Goal: Task Accomplishment & Management: Manage account settings

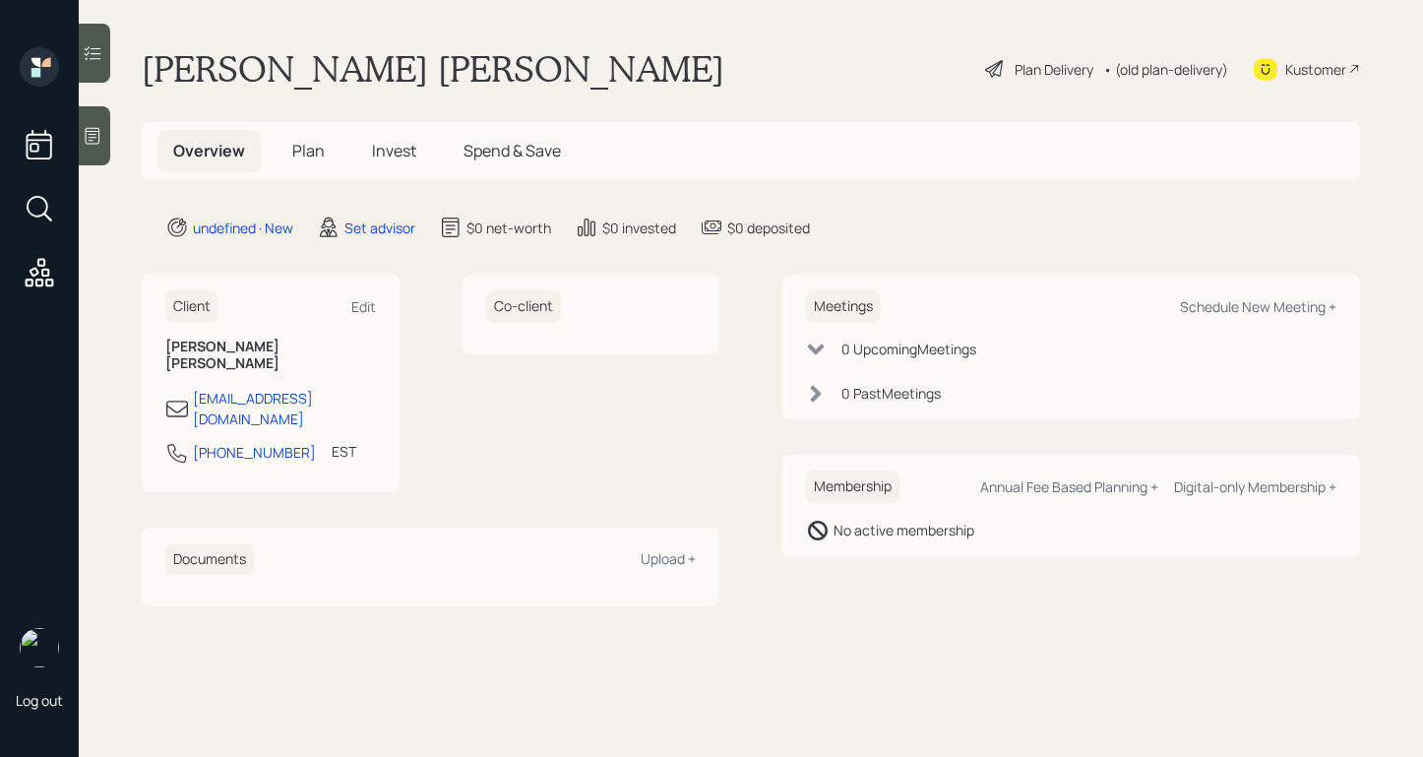
click at [105, 147] on div at bounding box center [94, 135] width 31 height 59
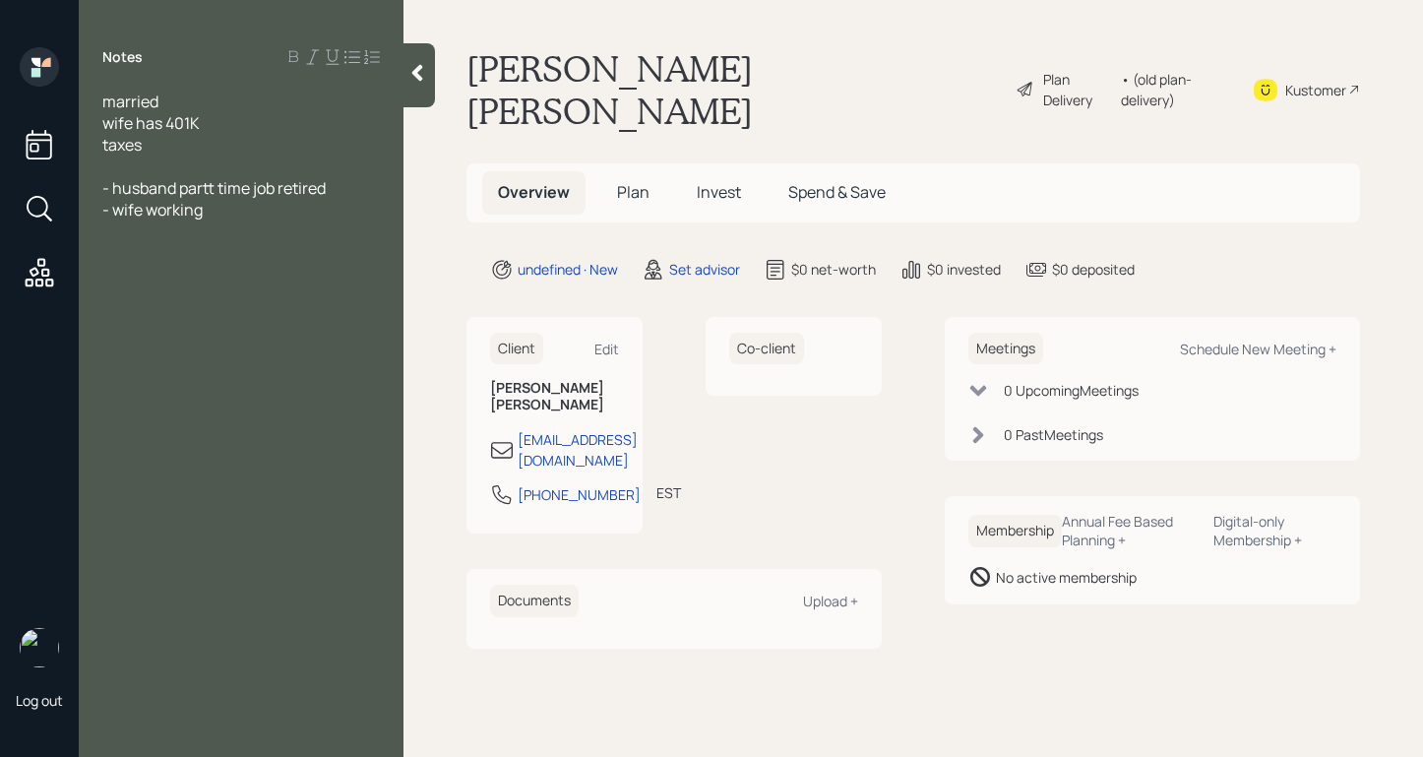
click at [345, 185] on div "- husband partt time job retired" at bounding box center [240, 188] width 277 height 22
click at [262, 225] on div "- wife working" at bounding box center [240, 231] width 277 height 22
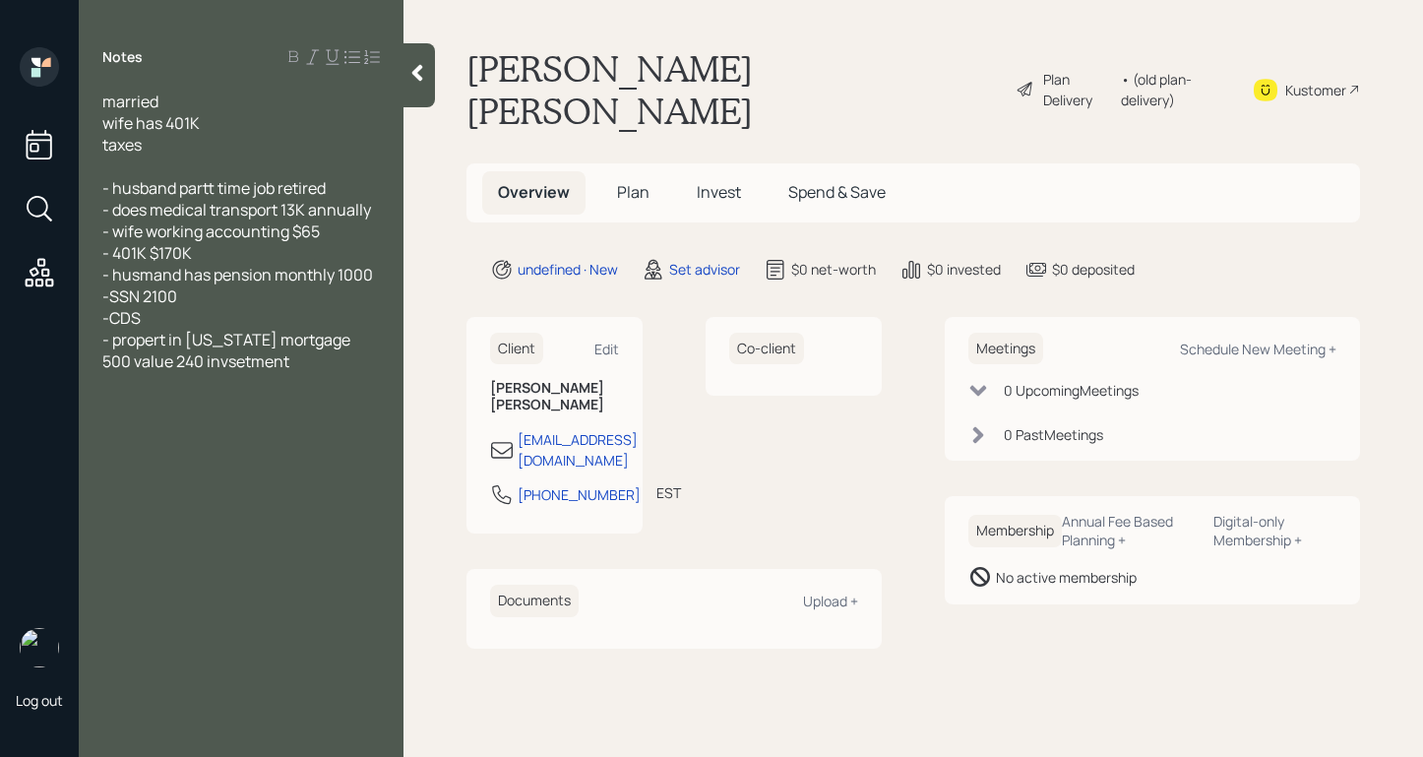
click at [190, 317] on div "-CDS" at bounding box center [240, 318] width 277 height 22
click at [296, 379] on div at bounding box center [240, 383] width 277 height 22
click at [134, 469] on div "-" at bounding box center [240, 470] width 277 height 22
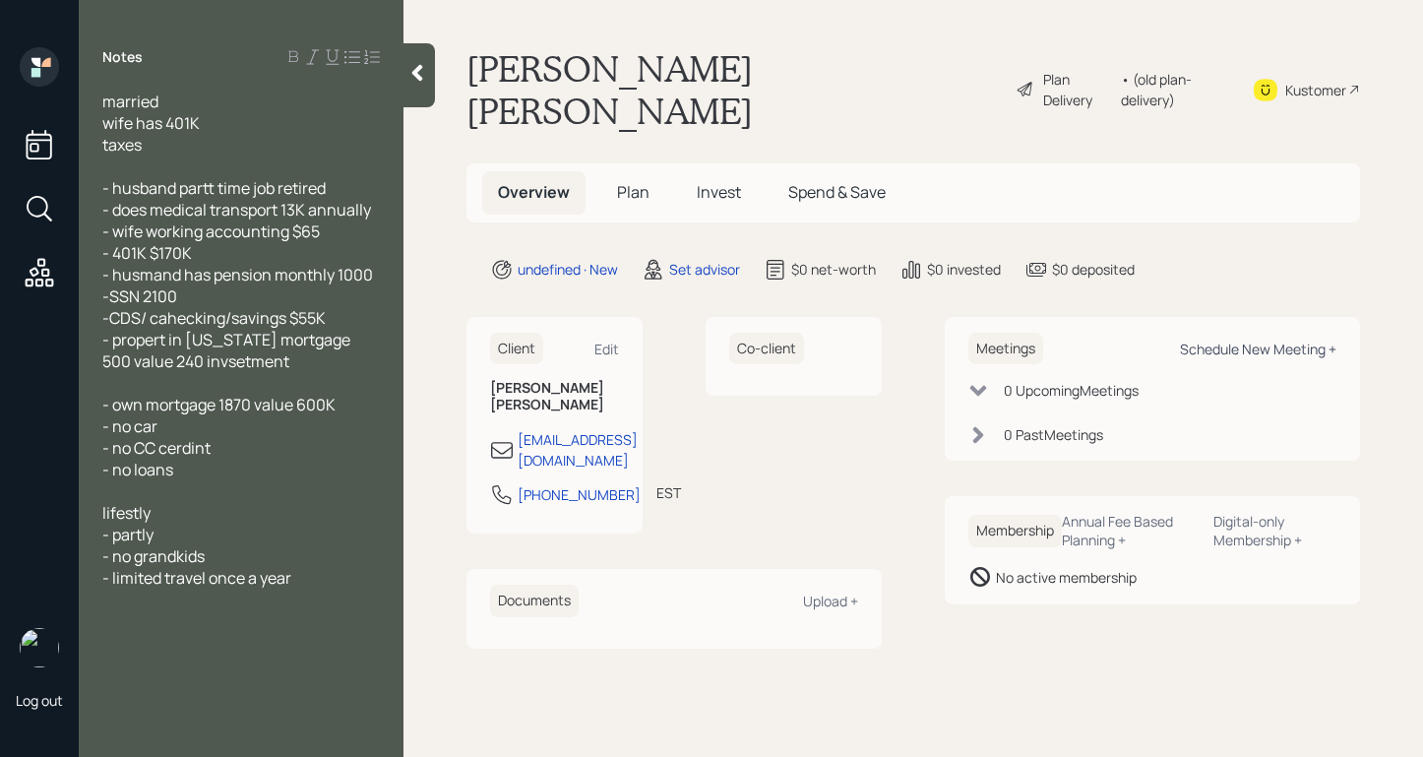
click at [1225, 339] on div "Schedule New Meeting +" at bounding box center [1258, 348] width 156 height 19
select select "round-[PERSON_NAME]"
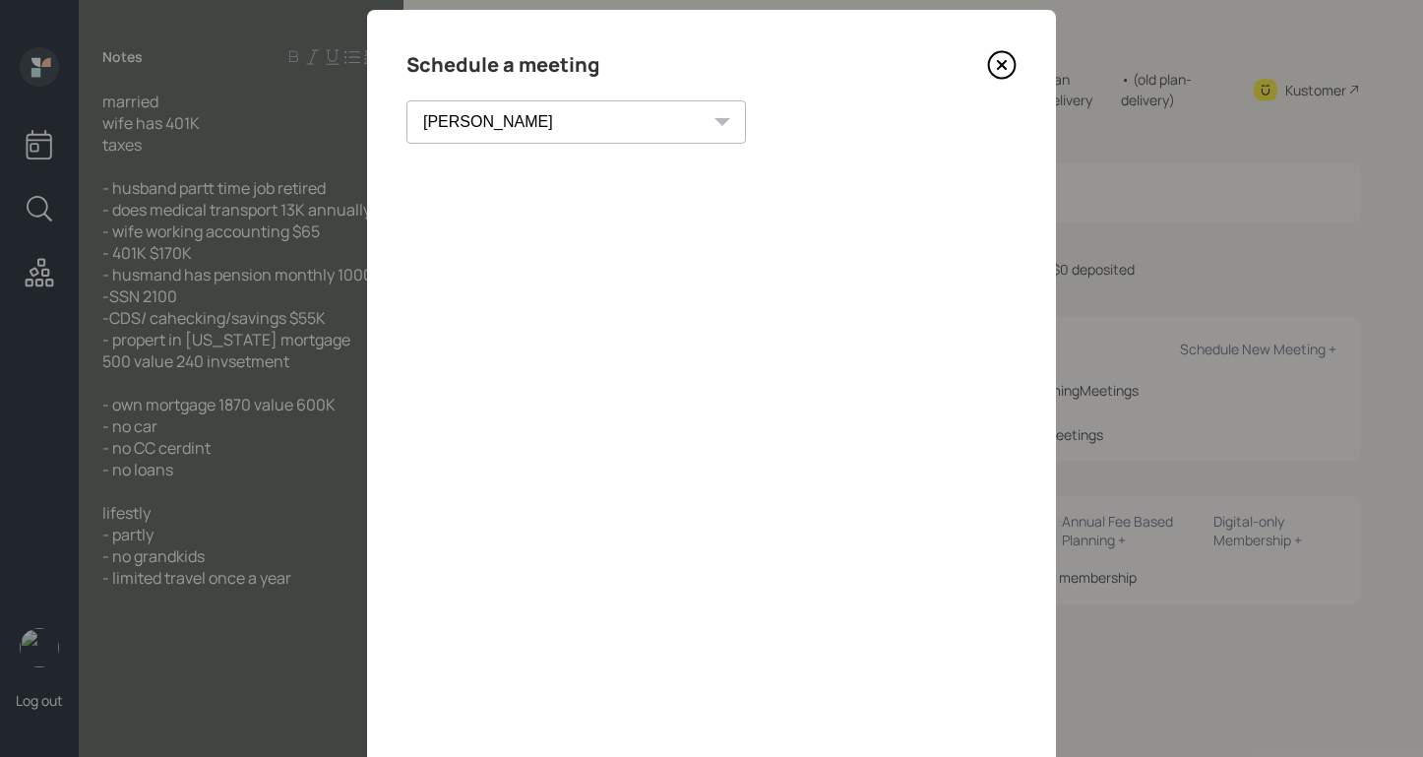
scroll to position [129, 0]
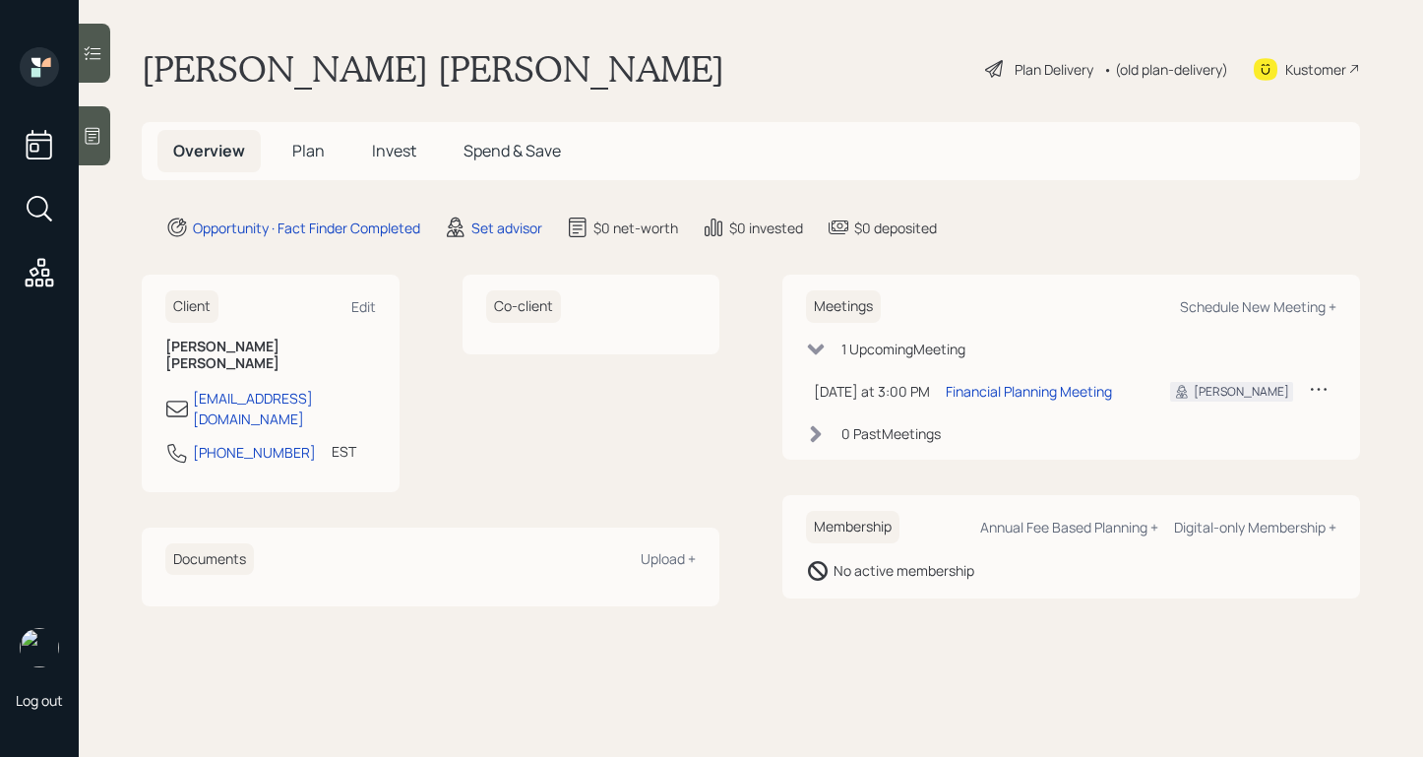
click at [91, 118] on div at bounding box center [94, 135] width 31 height 59
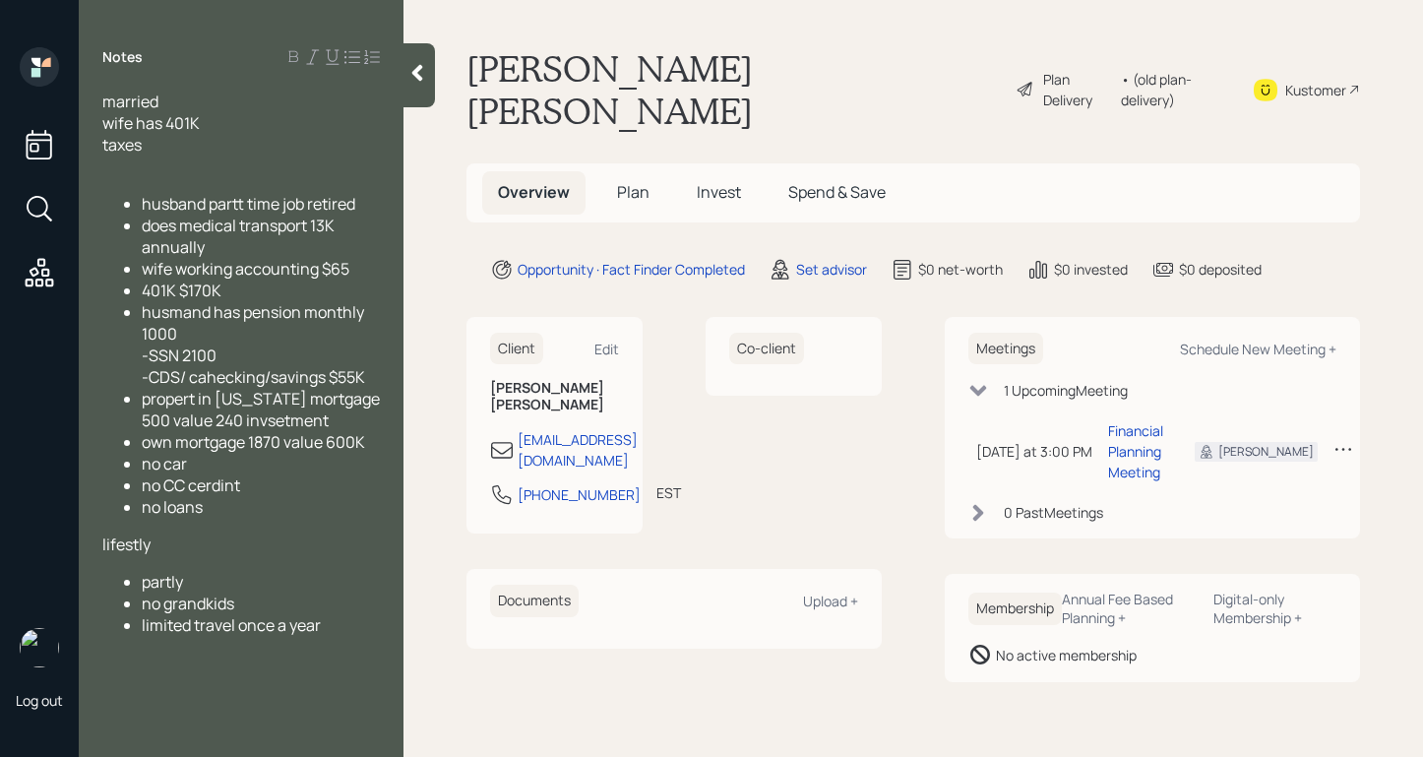
click at [143, 207] on span "husband partt time job retired" at bounding box center [249, 204] width 214 height 22
click at [142, 228] on span "does medical transport 13K annually" at bounding box center [240, 235] width 196 height 43
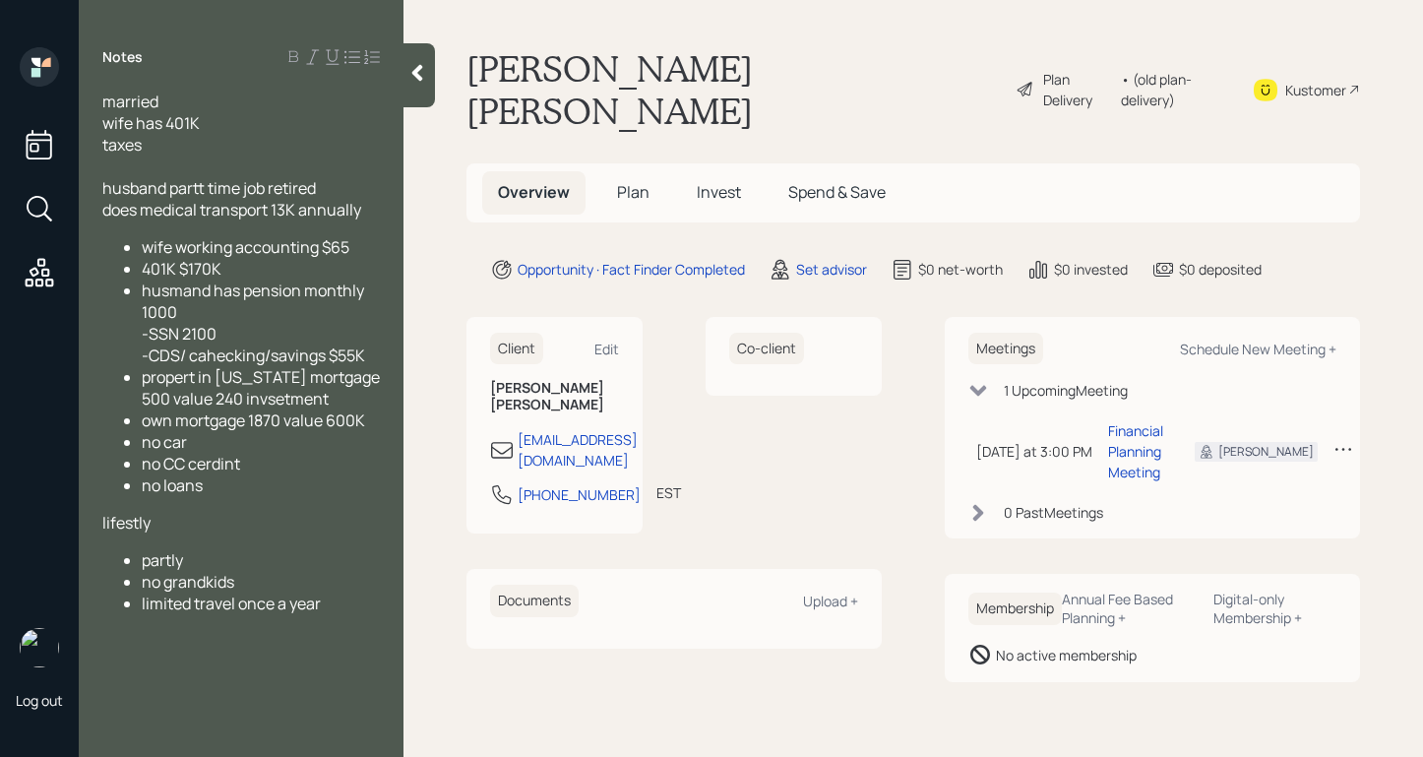
click at [197, 108] on div "married wife has 401K taxes" at bounding box center [240, 123] width 277 height 65
click at [208, 556] on div "partly" at bounding box center [261, 560] width 238 height 22
drag, startPoint x: 205, startPoint y: 564, endPoint x: 127, endPoint y: 563, distance: 77.7
click at [116, 564] on ul "partly no grandkids limited travel once a year" at bounding box center [240, 581] width 277 height 65
click at [173, 103] on div "married wife has 401K taxes" at bounding box center [240, 123] width 277 height 65
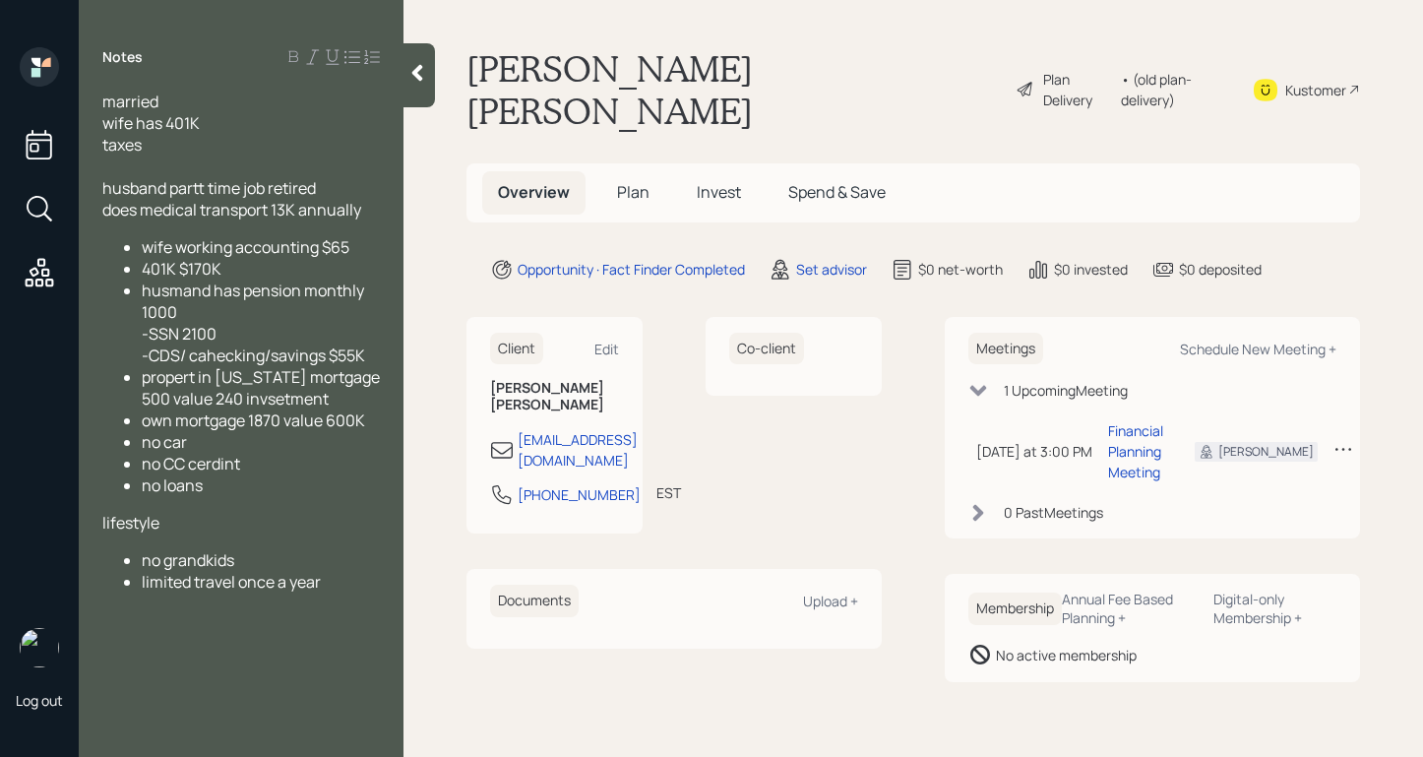
click at [108, 99] on span "married" at bounding box center [130, 102] width 56 height 22
click at [141, 129] on div "wife has 401K taxes" at bounding box center [240, 133] width 277 height 43
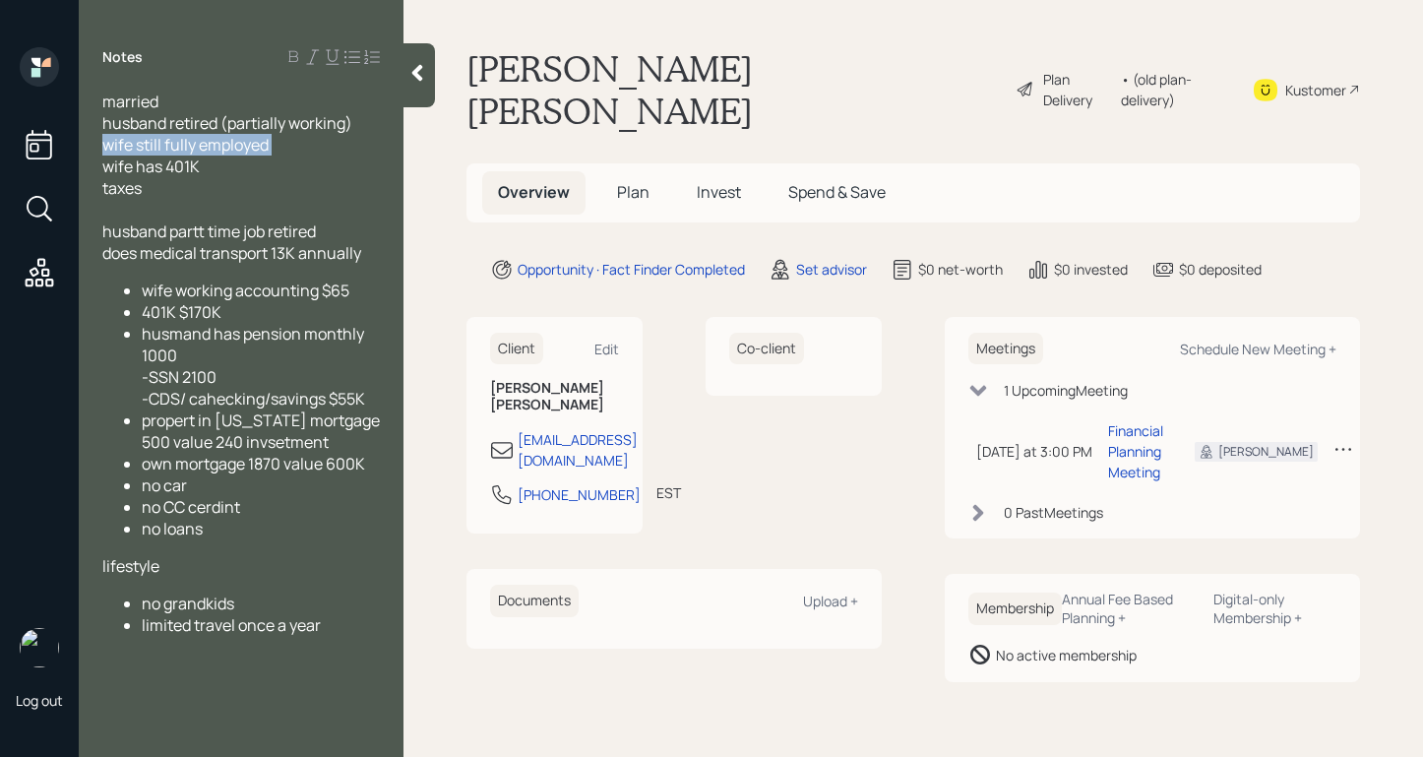
drag, startPoint x: 276, startPoint y: 144, endPoint x: 106, endPoint y: 134, distance: 170.5
click at [106, 134] on div "husband retired (partially working) wife still fully employed wife has 401K tax…" at bounding box center [240, 155] width 277 height 87
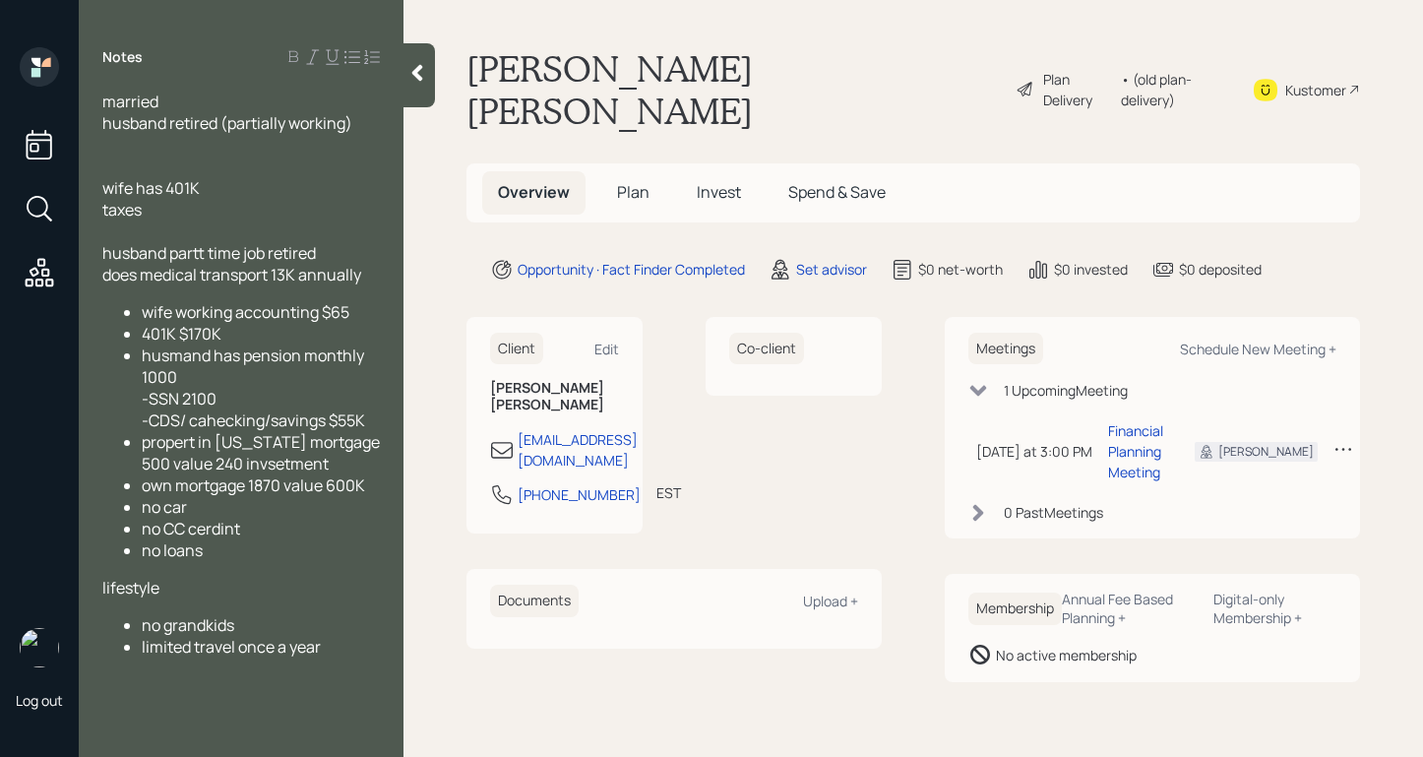
click at [352, 127] on span "husband retired (partially working)" at bounding box center [227, 123] width 250 height 22
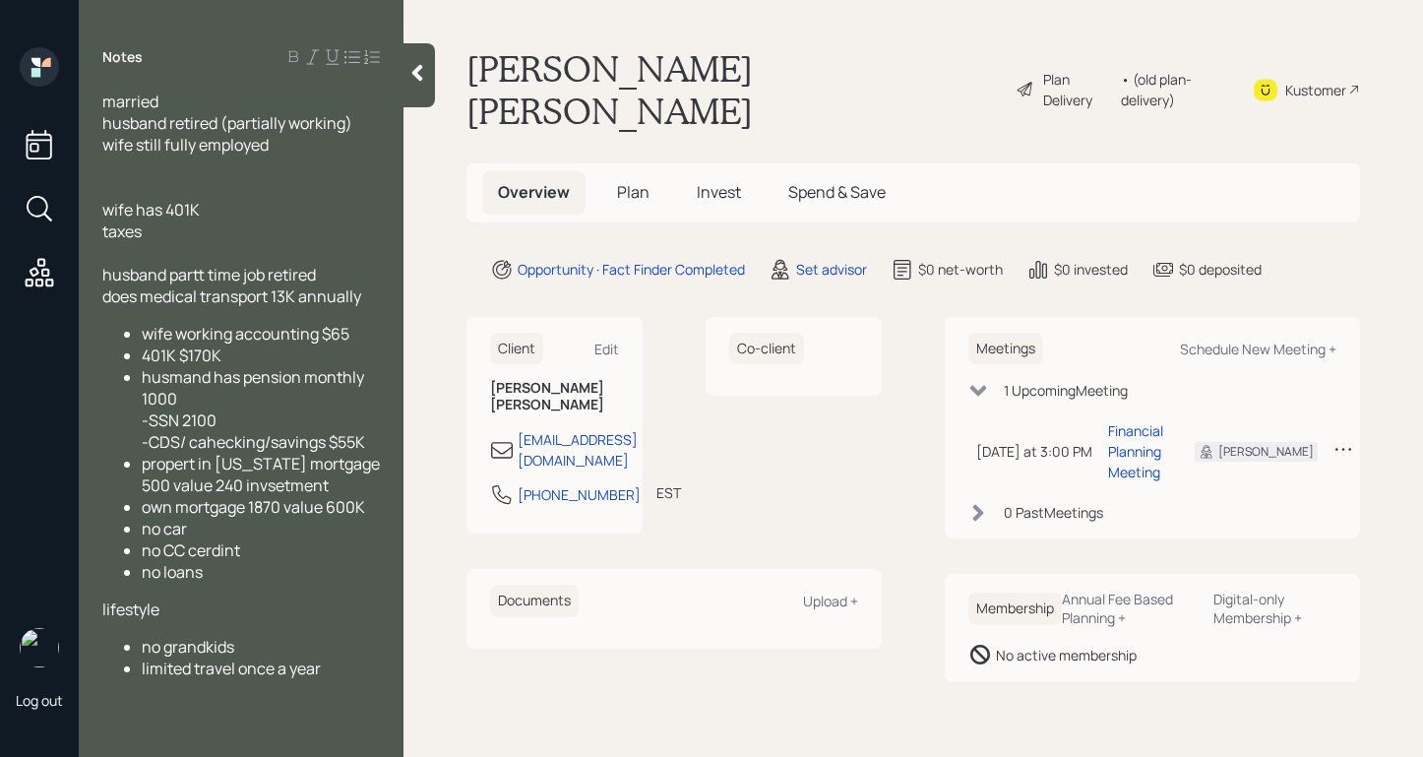
click at [100, 118] on div "married husband retired (partially working) wife still fully employed wife has …" at bounding box center [241, 393] width 325 height 604
click at [102, 121] on span "husband retired (partially working)" at bounding box center [227, 123] width 250 height 22
click at [101, 145] on div "married -husband retired (partially working) wife still fully employed wife has…" at bounding box center [241, 393] width 325 height 604
click at [104, 148] on span "wife still fully employed" at bounding box center [185, 145] width 166 height 22
click at [106, 101] on span "married" at bounding box center [130, 102] width 56 height 22
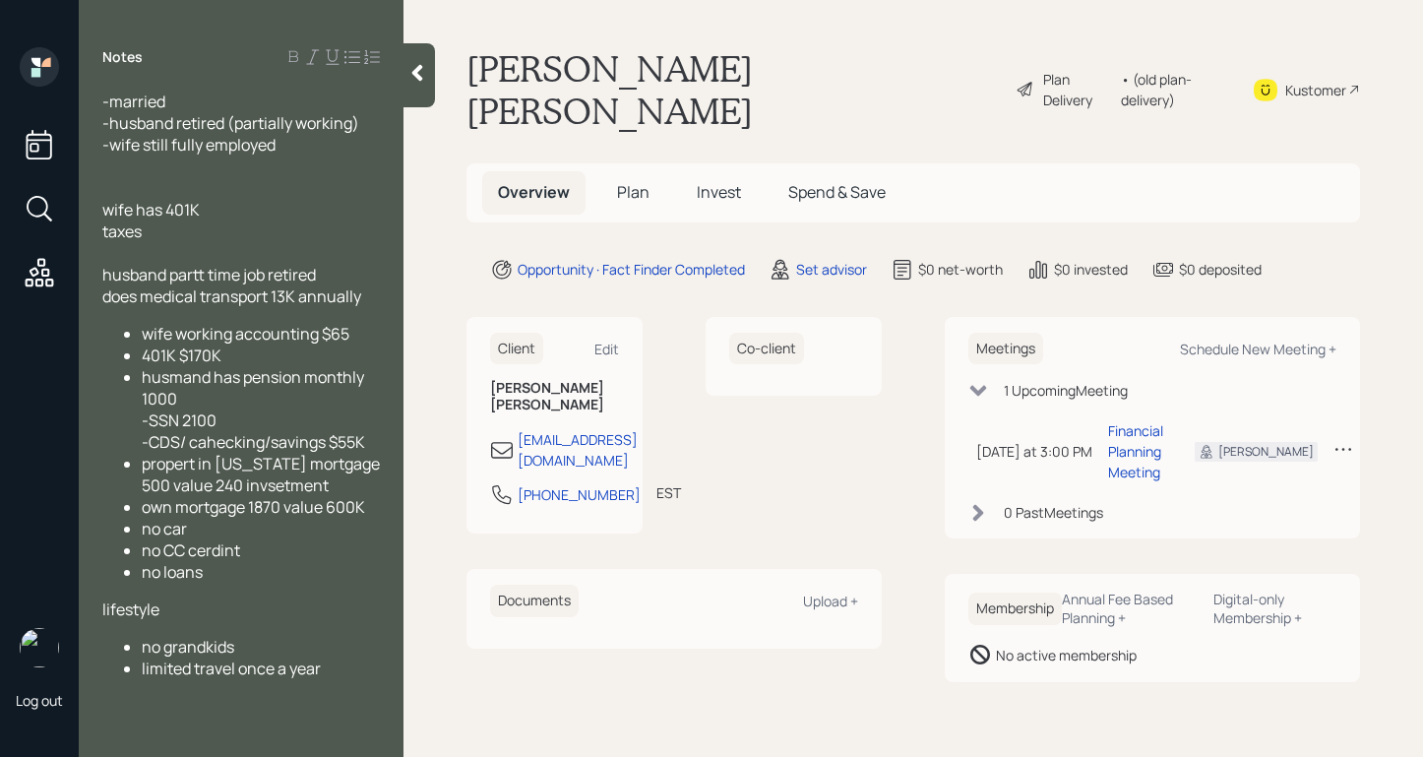
click at [372, 123] on div "-husband retired (partially working)" at bounding box center [240, 123] width 277 height 22
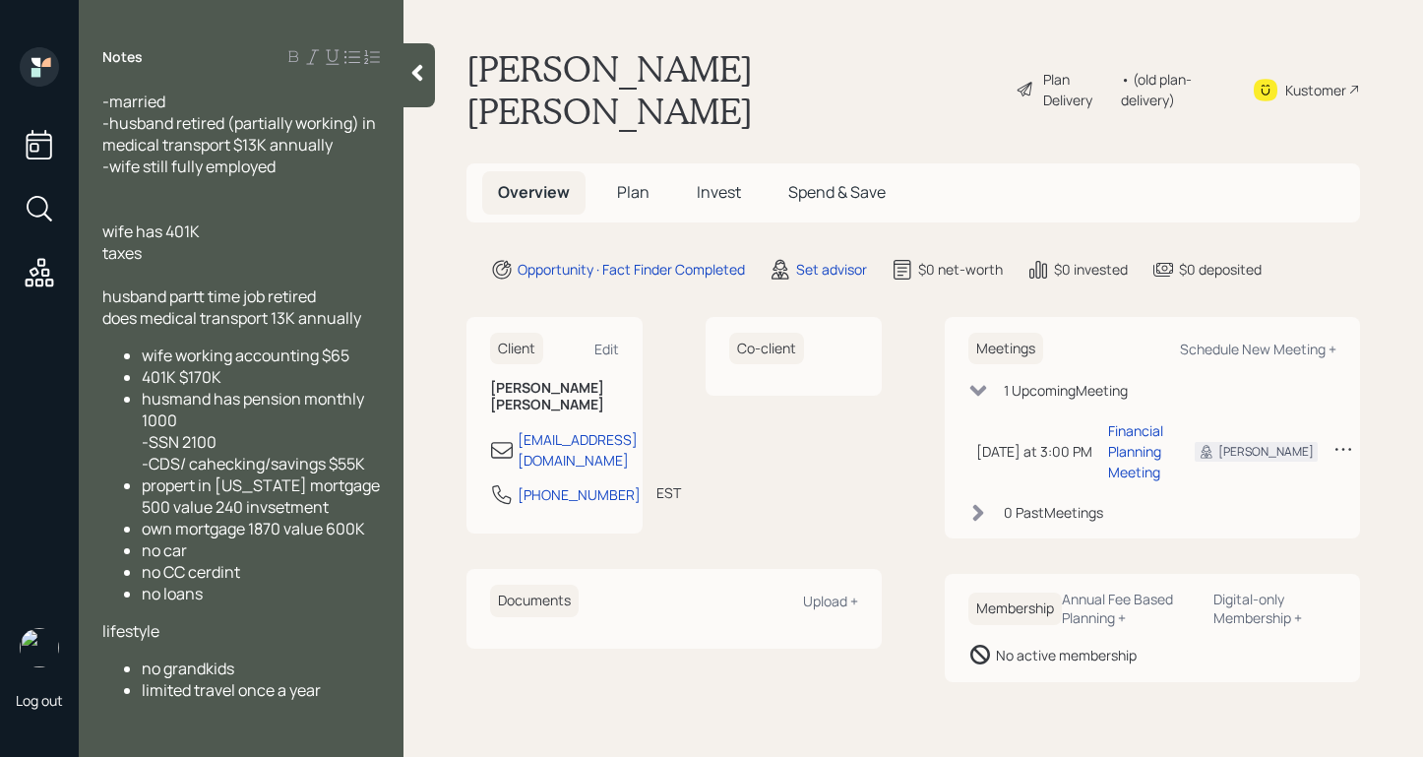
click at [325, 167] on div "-wife still fully employed" at bounding box center [240, 166] width 277 height 22
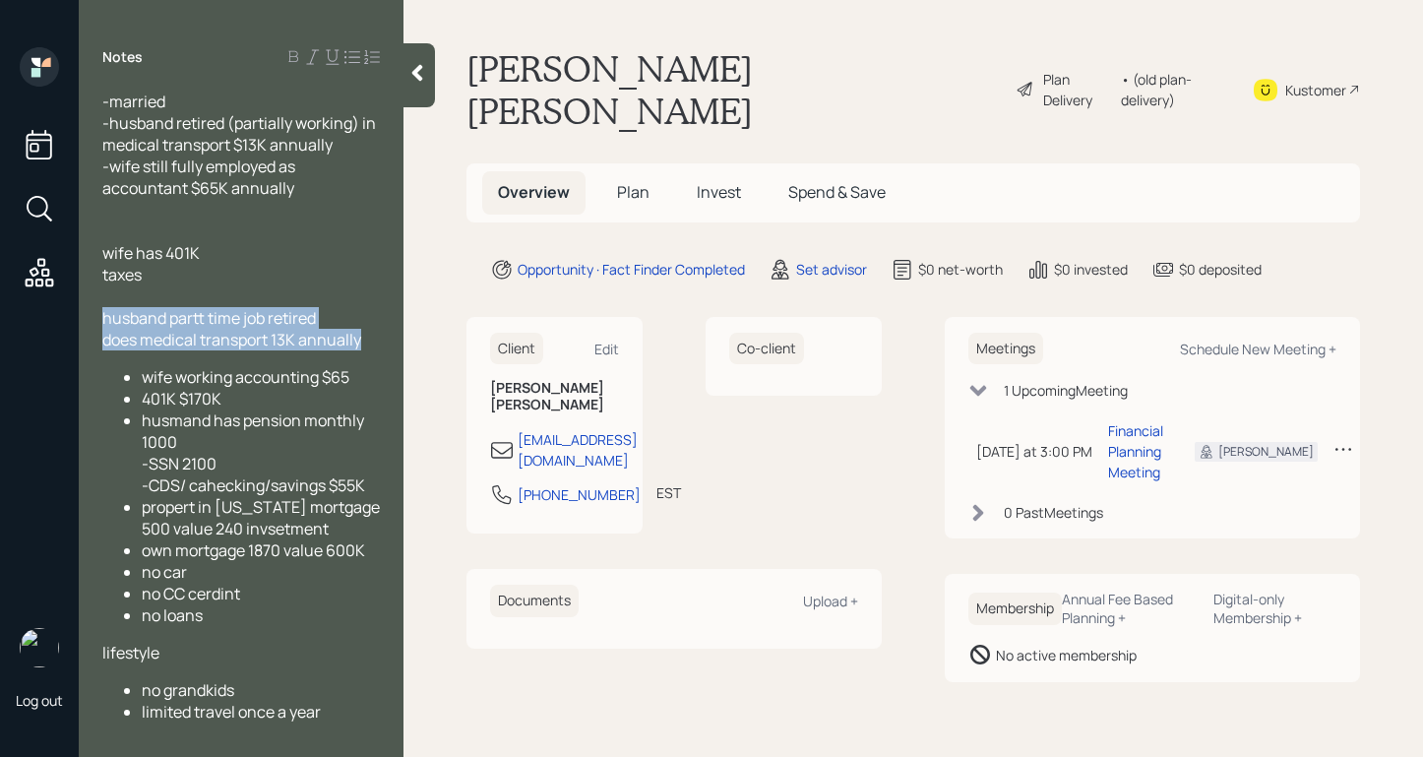
drag, startPoint x: 367, startPoint y: 358, endPoint x: 84, endPoint y: 344, distance: 283.7
click at [84, 344] on div "-married -husband retired (partially working) in medical transport $13K annuall…" at bounding box center [241, 412] width 325 height 643
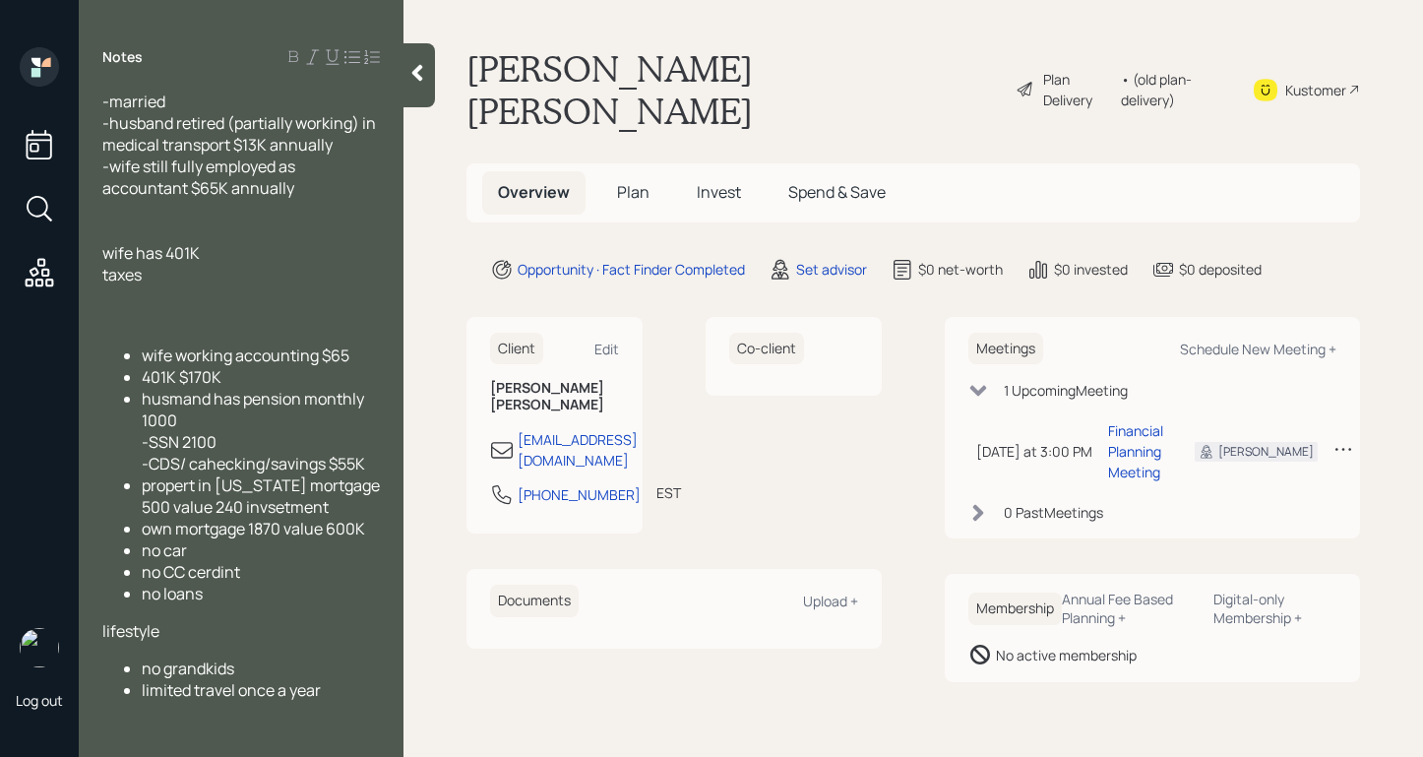
click at [134, 207] on div at bounding box center [240, 210] width 277 height 22
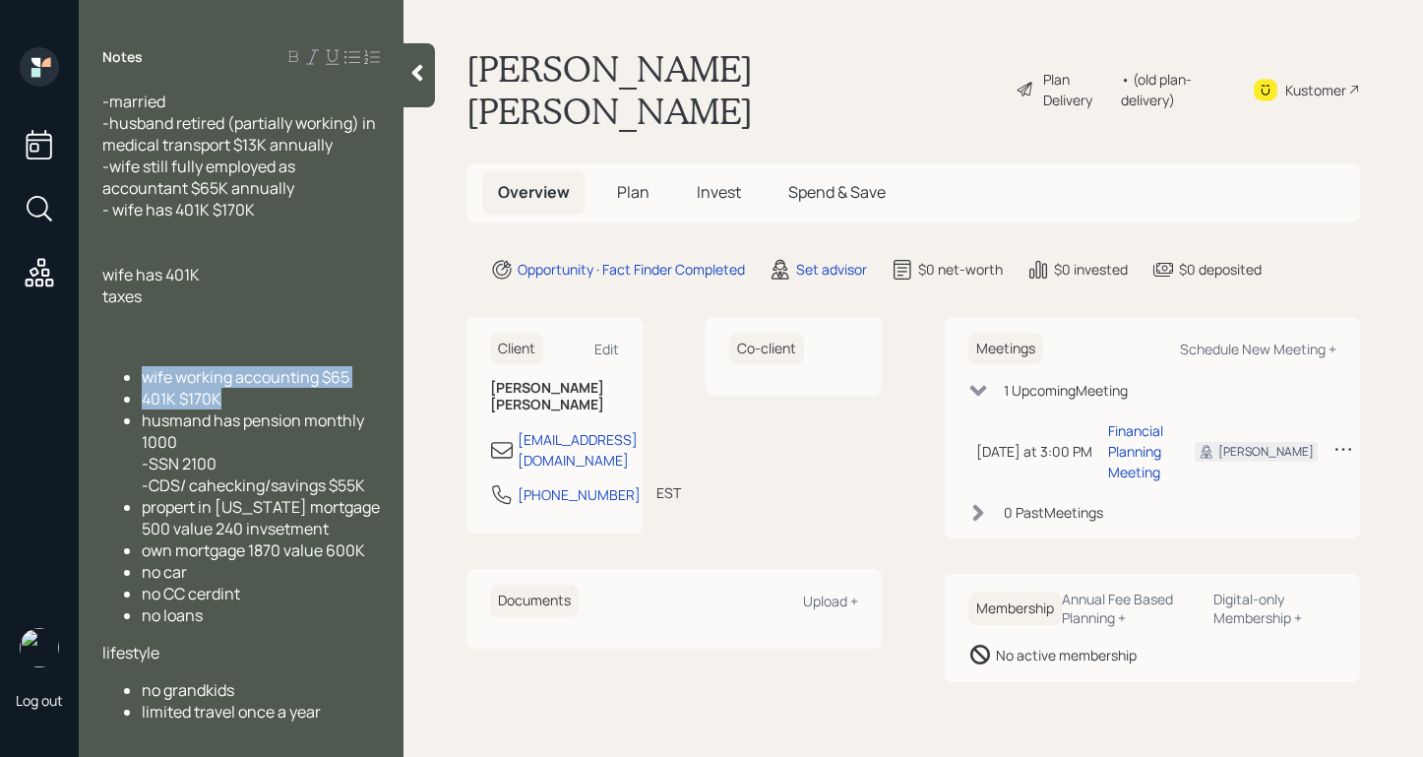
drag, startPoint x: 234, startPoint y: 419, endPoint x: 127, endPoint y: 393, distance: 110.5
click at [127, 393] on ul "wife working accounting $65 401K $170K husmand has pension monthly 1000 -SSN 21…" at bounding box center [240, 496] width 277 height 260
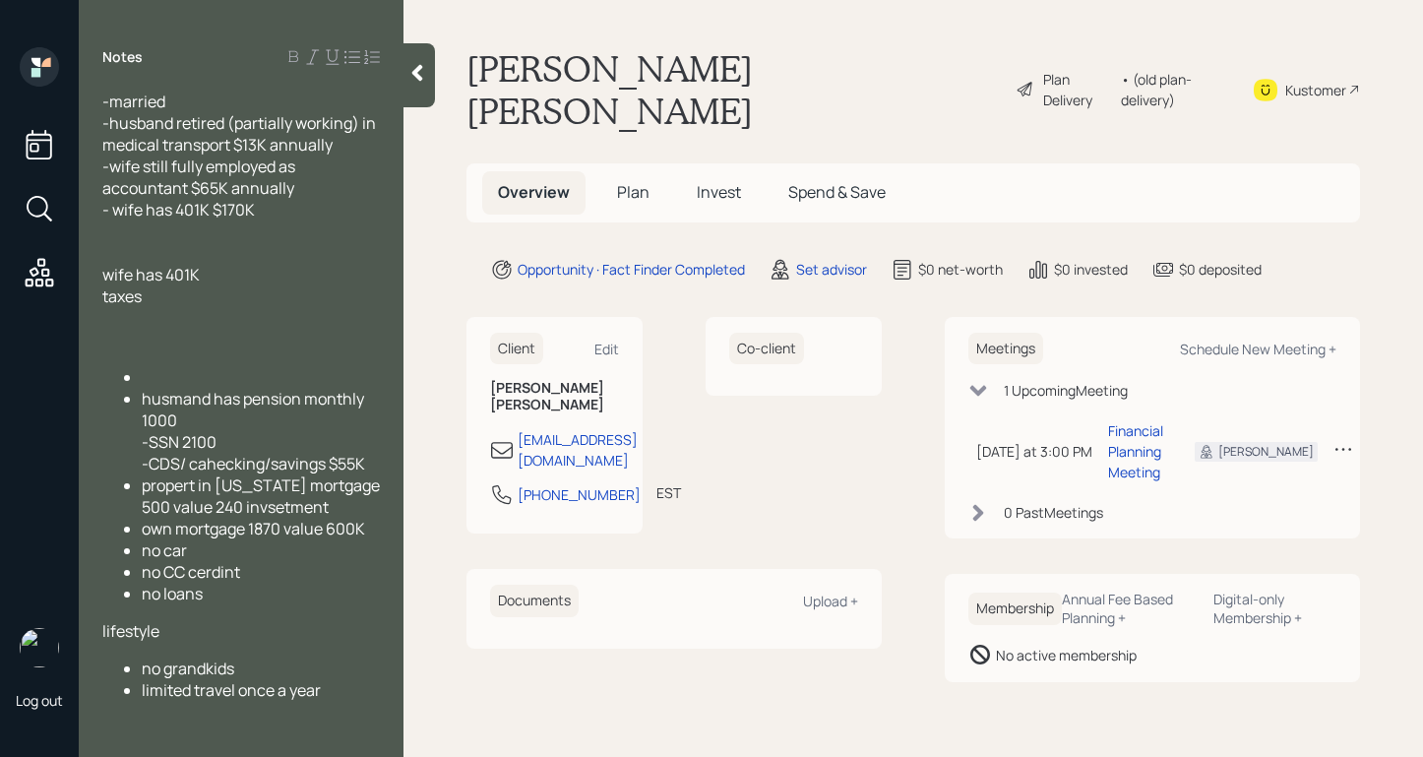
click at [148, 232] on div at bounding box center [240, 231] width 277 height 22
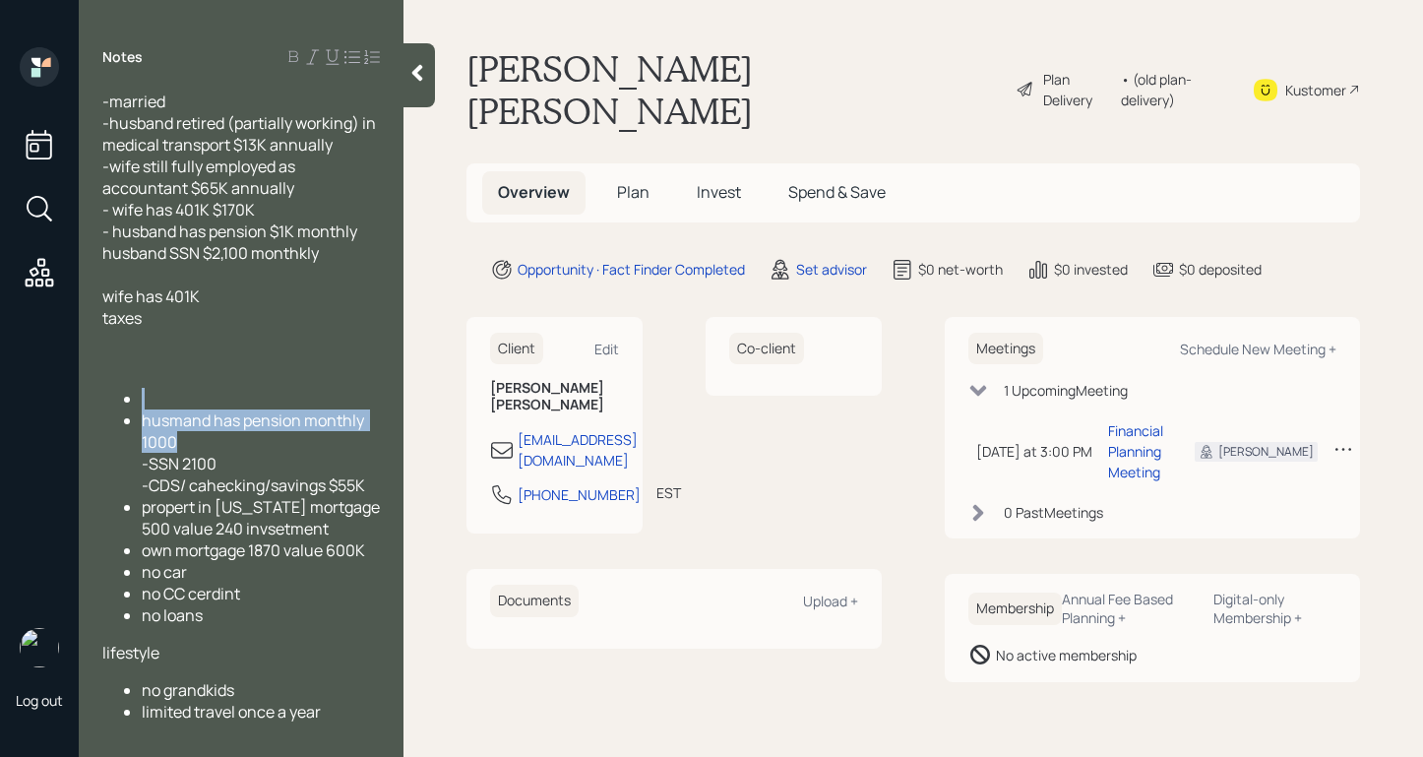
drag, startPoint x: 186, startPoint y: 458, endPoint x: 121, endPoint y: 427, distance: 71.7
click at [121, 427] on ul "husmand has pension monthly 1000 -SSN 2100 -CDS/ cahecking/savings $55K propert…" at bounding box center [240, 507] width 277 height 238
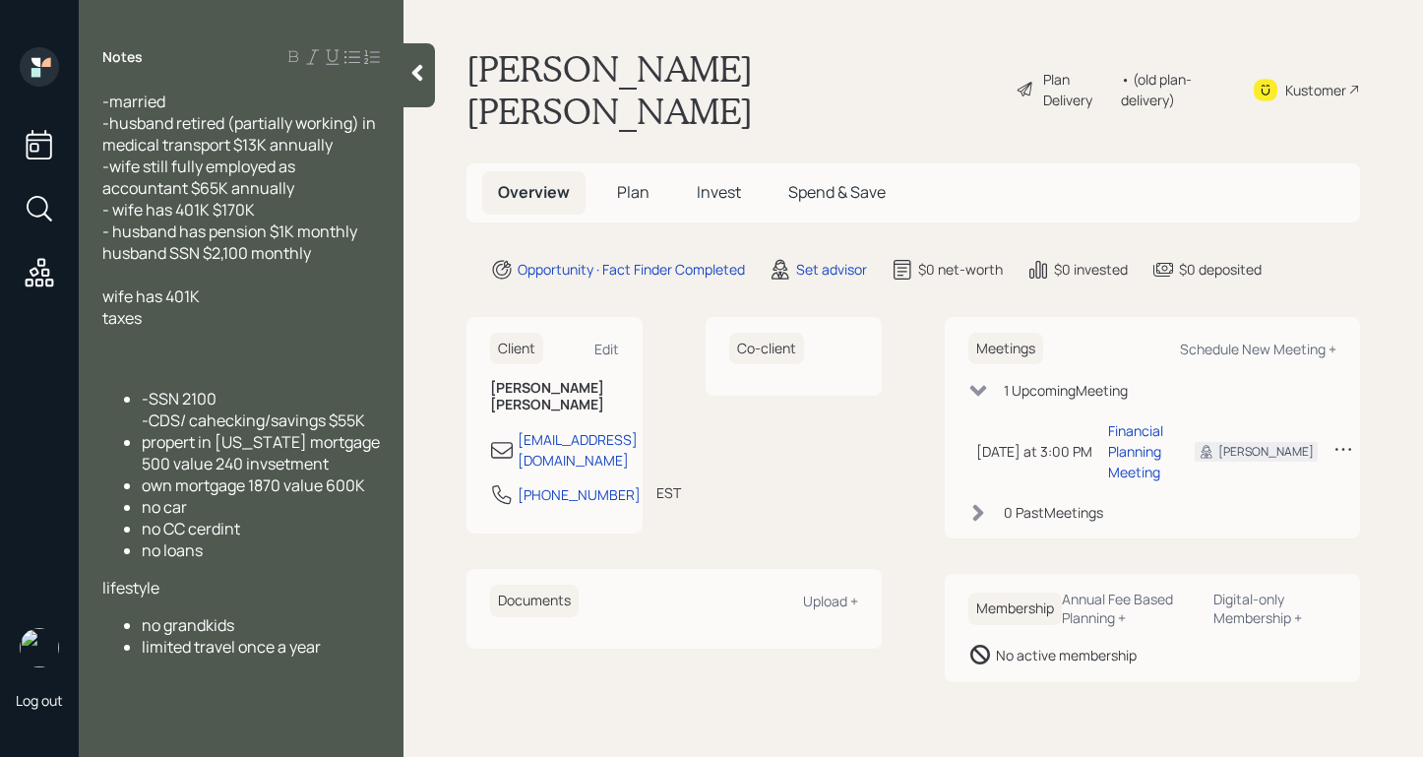
click at [347, 255] on div "husband SSN $2,100 monthly" at bounding box center [240, 253] width 277 height 22
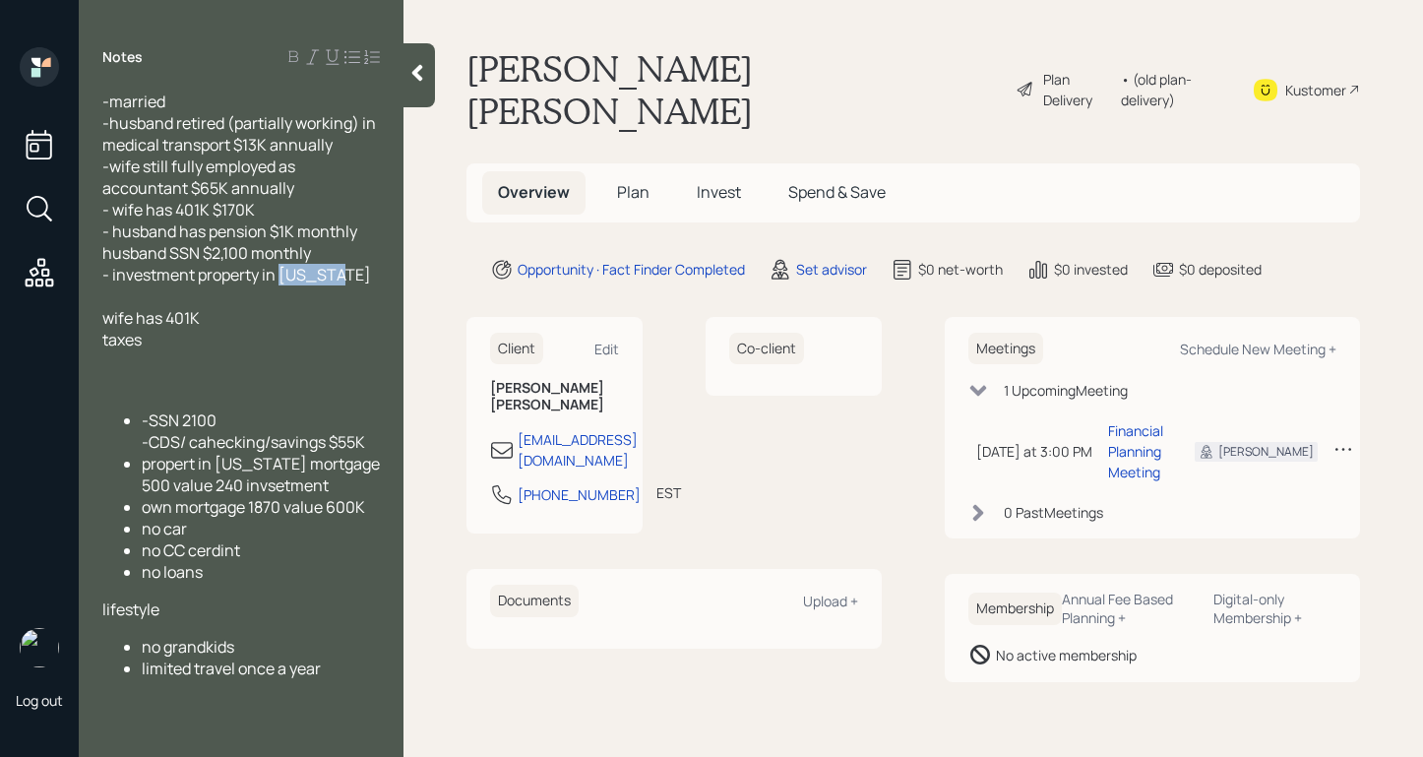
click at [288, 274] on span "- investment property in florida" at bounding box center [236, 275] width 269 height 22
drag, startPoint x: 335, startPoint y: 276, endPoint x: 282, endPoint y: 275, distance: 52.2
click at [282, 275] on div "- investment property in florida" at bounding box center [240, 275] width 277 height 22
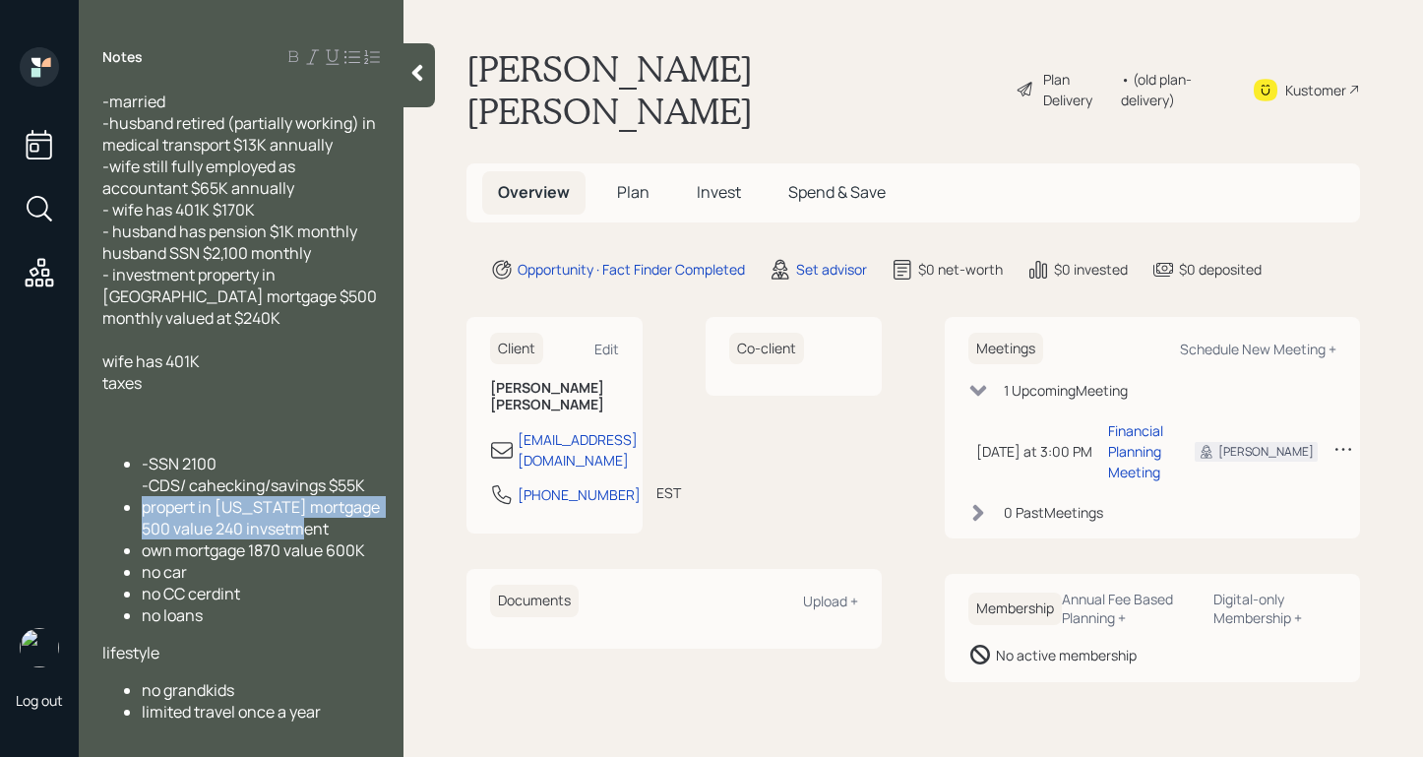
drag, startPoint x: 306, startPoint y: 547, endPoint x: 114, endPoint y: 534, distance: 192.3
click at [113, 533] on ul "-SSN 2100 -CDS/ cahecking/savings $55K propert in florida mortgage 500 value 24…" at bounding box center [240, 539] width 277 height 173
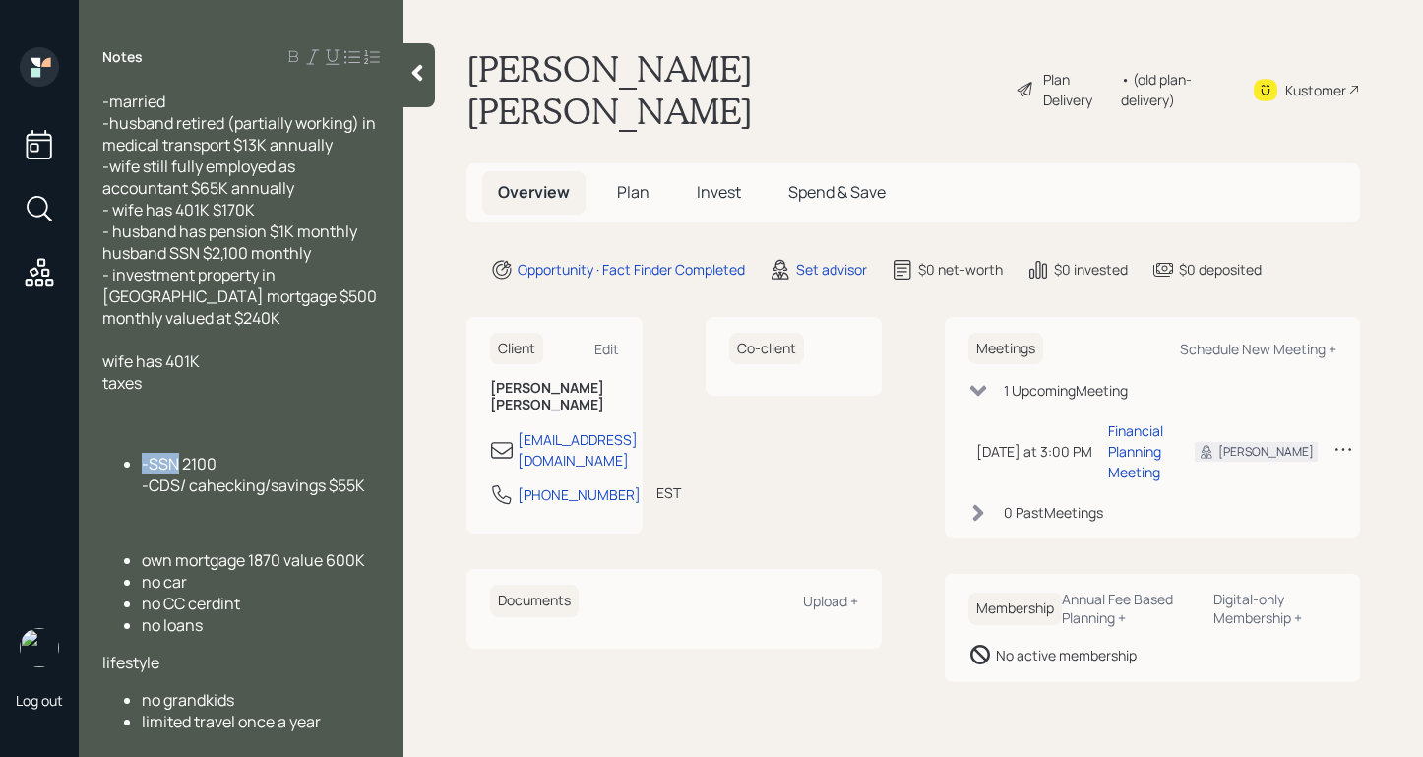
drag, startPoint x: 222, startPoint y: 473, endPoint x: 163, endPoint y: 474, distance: 59.0
click at [163, 474] on div "-SSN 2100 -CDS/ cahecking/savings $55K" at bounding box center [261, 474] width 238 height 43
drag, startPoint x: 219, startPoint y: 461, endPoint x: 100, endPoint y: 452, distance: 119.5
click at [92, 459] on div "-married -husband retired (partially working) in medical transport $13K annuall…" at bounding box center [241, 412] width 325 height 643
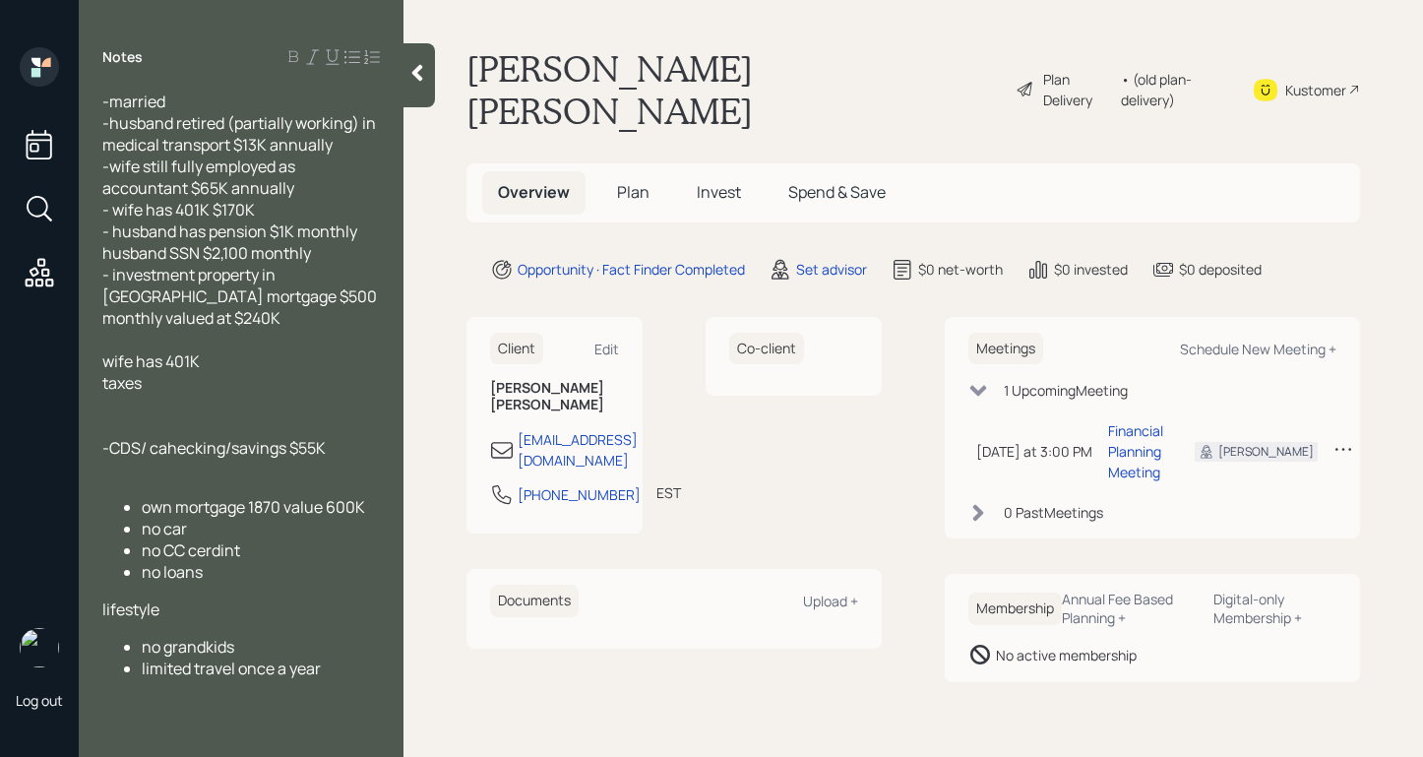
click at [350, 293] on div "- investment property in FL mortgage $500 monthly valued at $240K" at bounding box center [240, 296] width 277 height 65
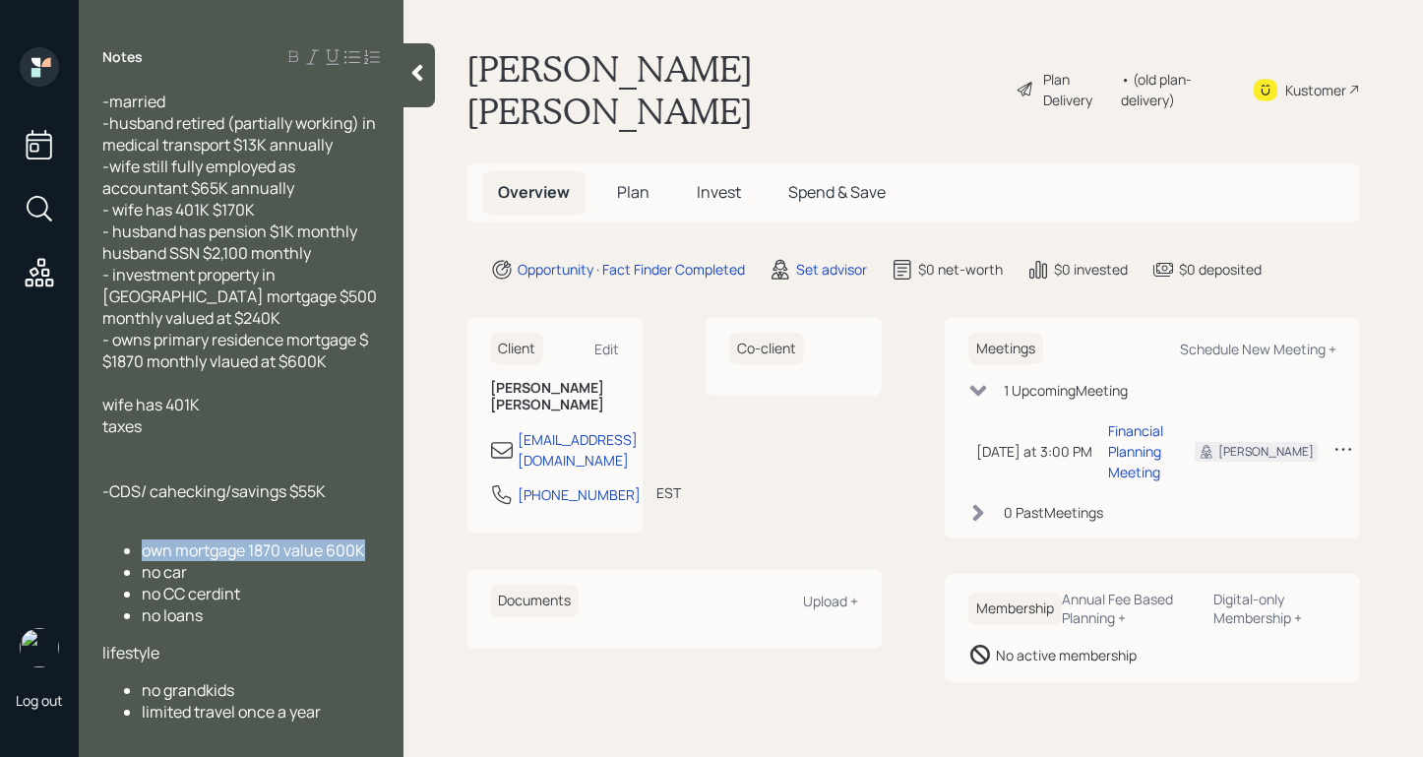
drag, startPoint x: 373, startPoint y: 572, endPoint x: 114, endPoint y: 566, distance: 258.8
click at [110, 565] on ul "own mortgage 1870 value 600K no car no CC cerdint no loans" at bounding box center [240, 582] width 277 height 87
click at [363, 345] on div "- owns primary residence mortgage $ $1870 monthly valued at $600K" at bounding box center [240, 350] width 277 height 43
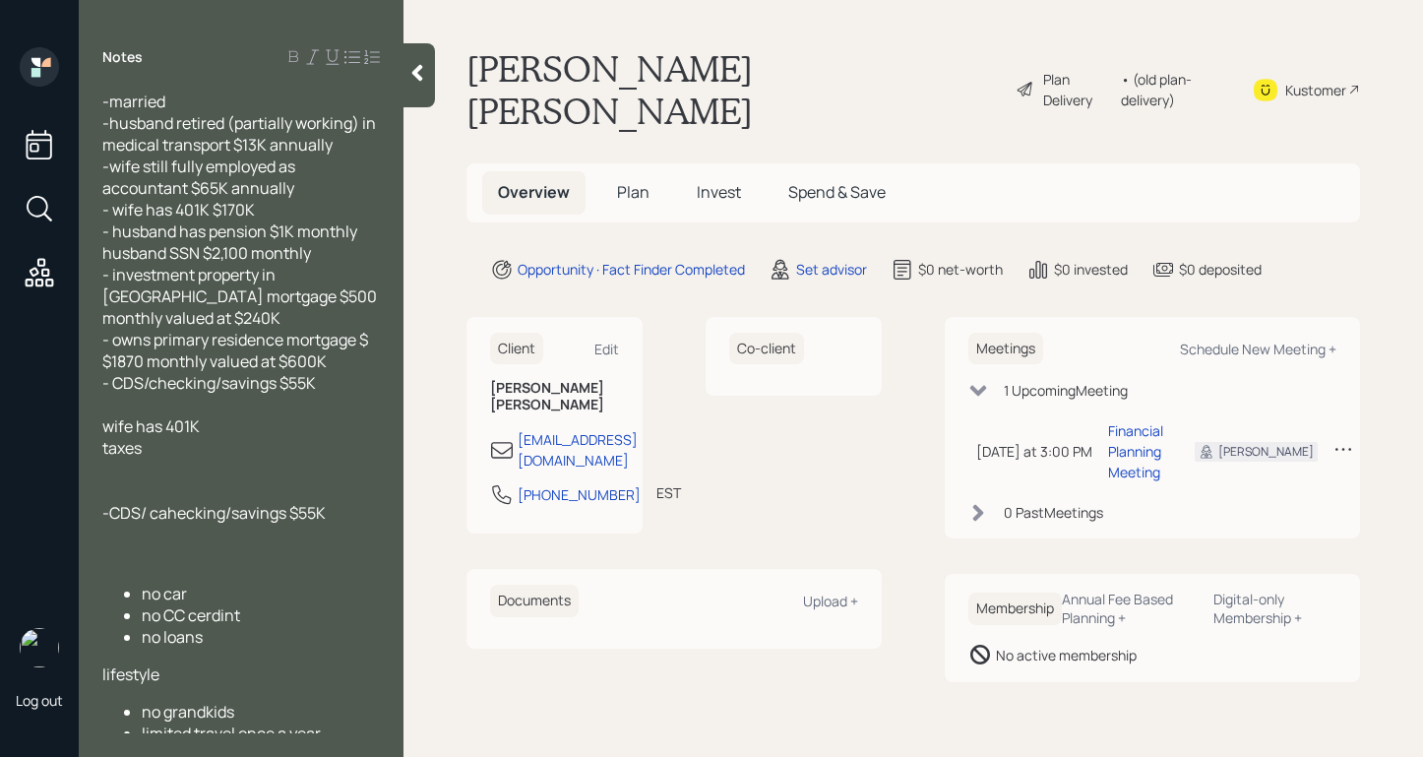
drag, startPoint x: 347, startPoint y: 535, endPoint x: 107, endPoint y: 509, distance: 241.5
click at [107, 509] on div "-CDS/ cahecking/savings $55K" at bounding box center [240, 513] width 277 height 22
click at [346, 372] on div "- CDS/checking/savings $55K" at bounding box center [240, 383] width 277 height 22
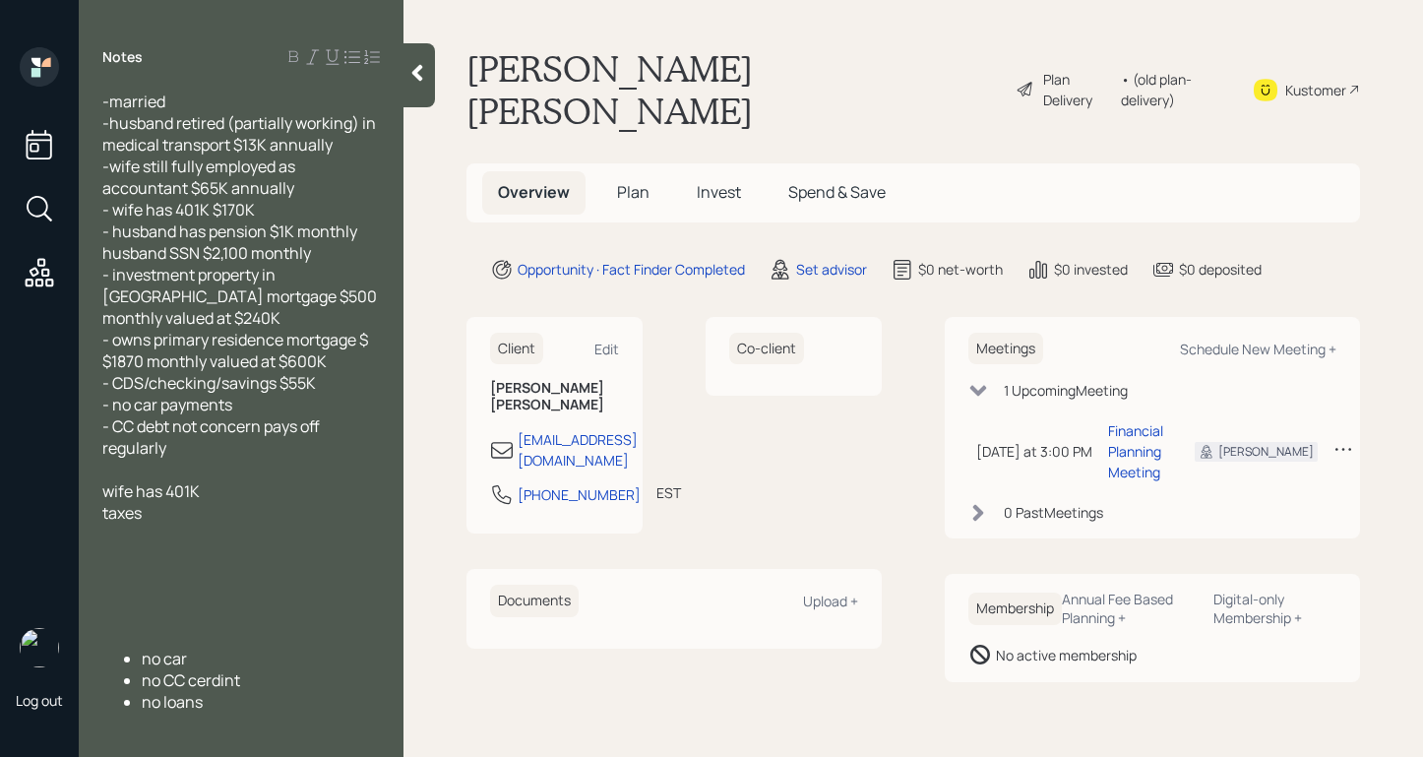
scroll to position [33, 0]
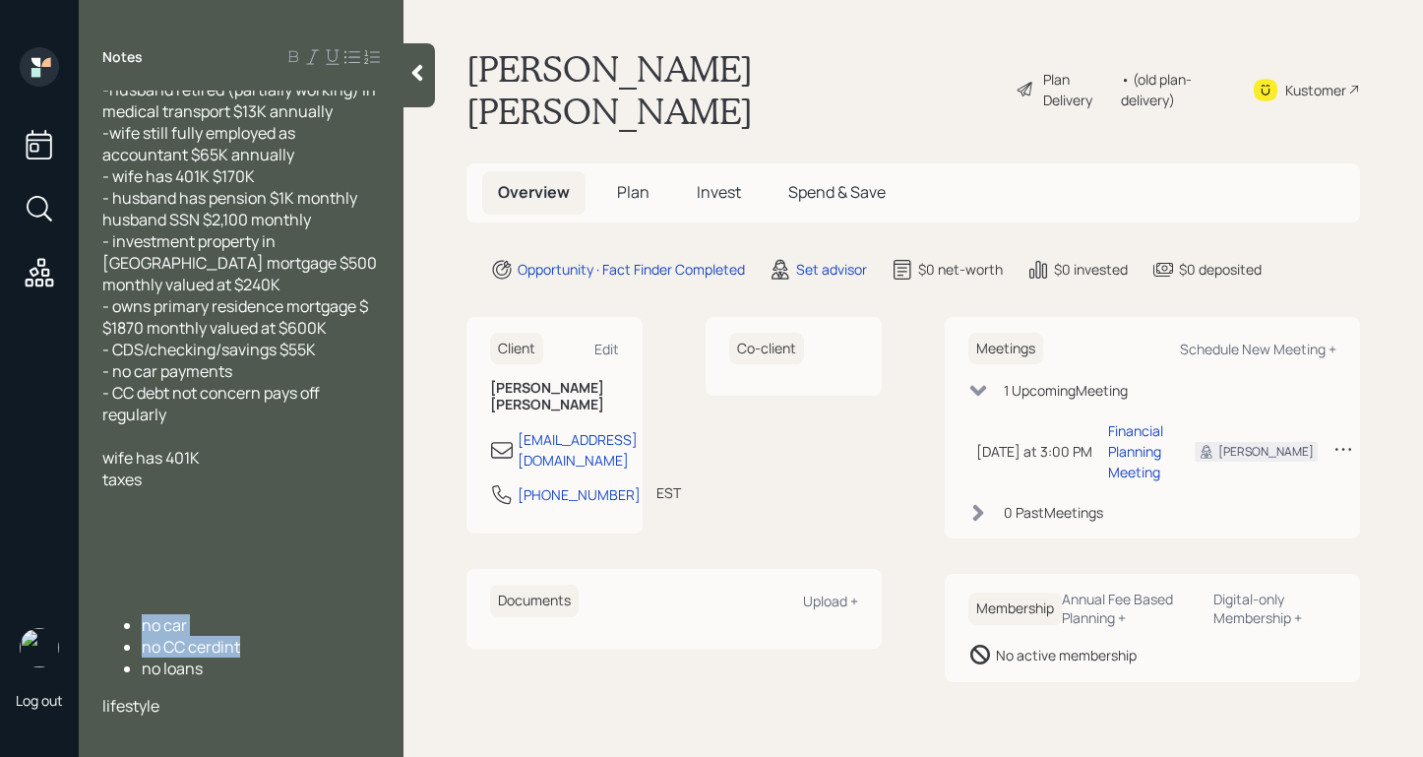
drag, startPoint x: 266, startPoint y: 647, endPoint x: 114, endPoint y: 628, distance: 152.8
click at [103, 625] on ul "no car no CC cerdint no loans" at bounding box center [240, 646] width 277 height 65
click at [238, 401] on div "- CC debt not concern pays off regularly" at bounding box center [240, 403] width 277 height 43
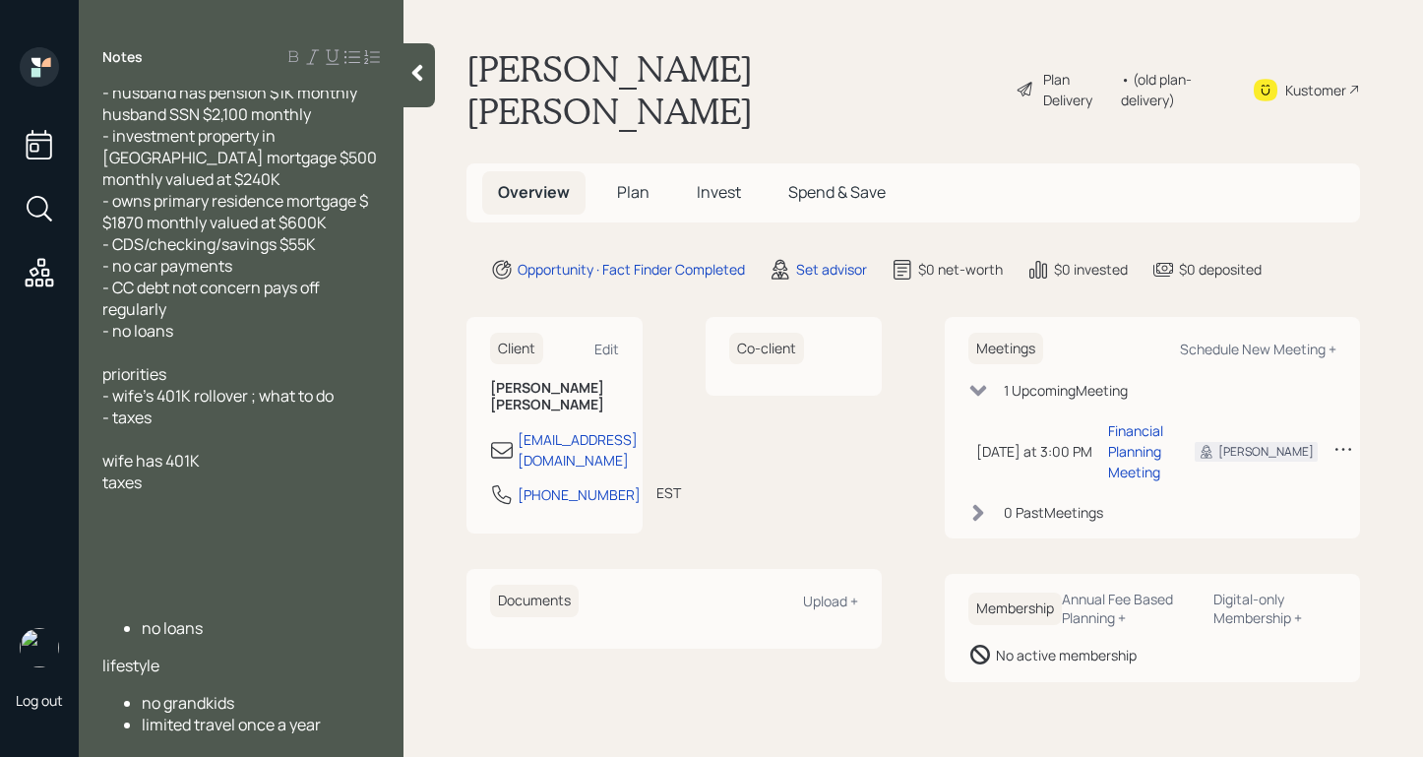
scroll to position [155, 0]
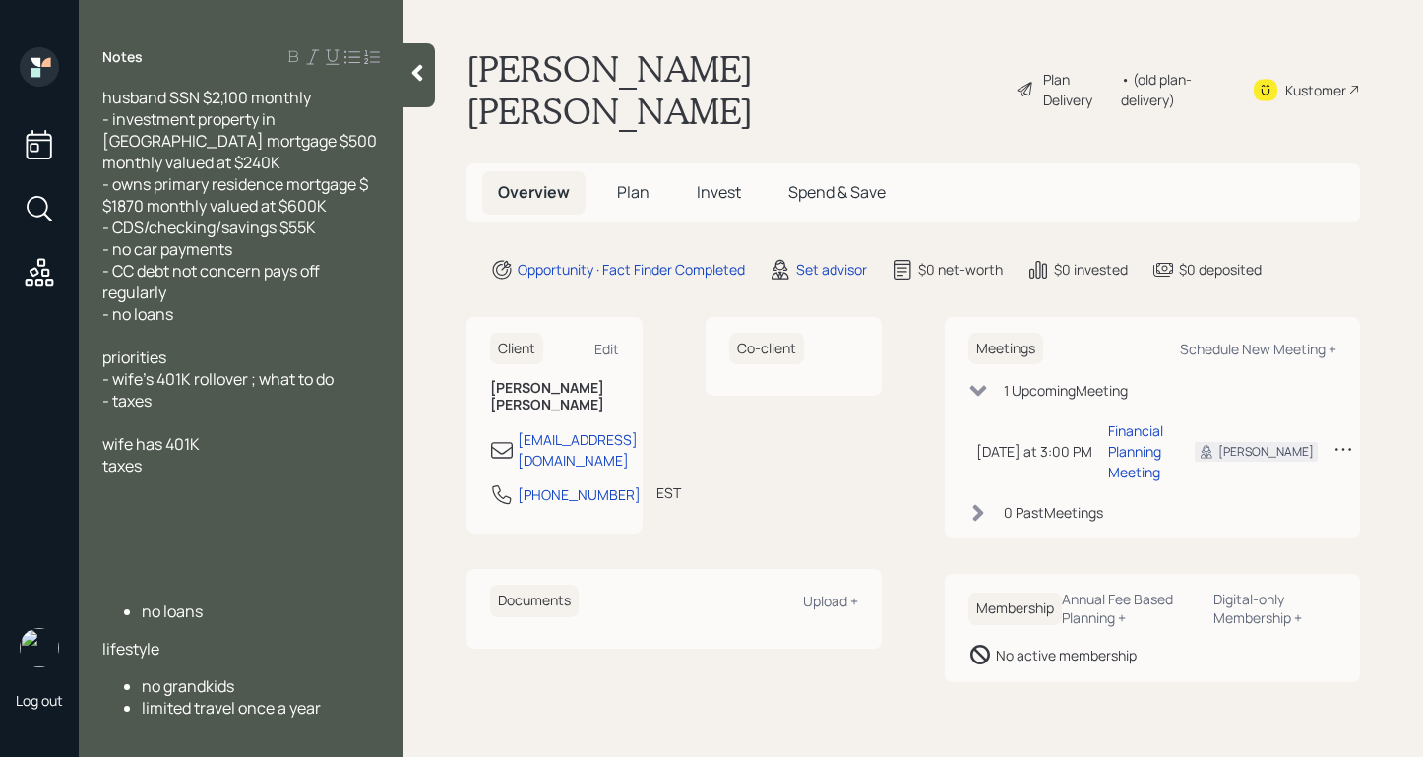
drag, startPoint x: 161, startPoint y: 463, endPoint x: 68, endPoint y: 446, distance: 95.1
click at [68, 446] on div "Log out Notes -married -husband retired (partially working) in medical transpor…" at bounding box center [711, 378] width 1423 height 757
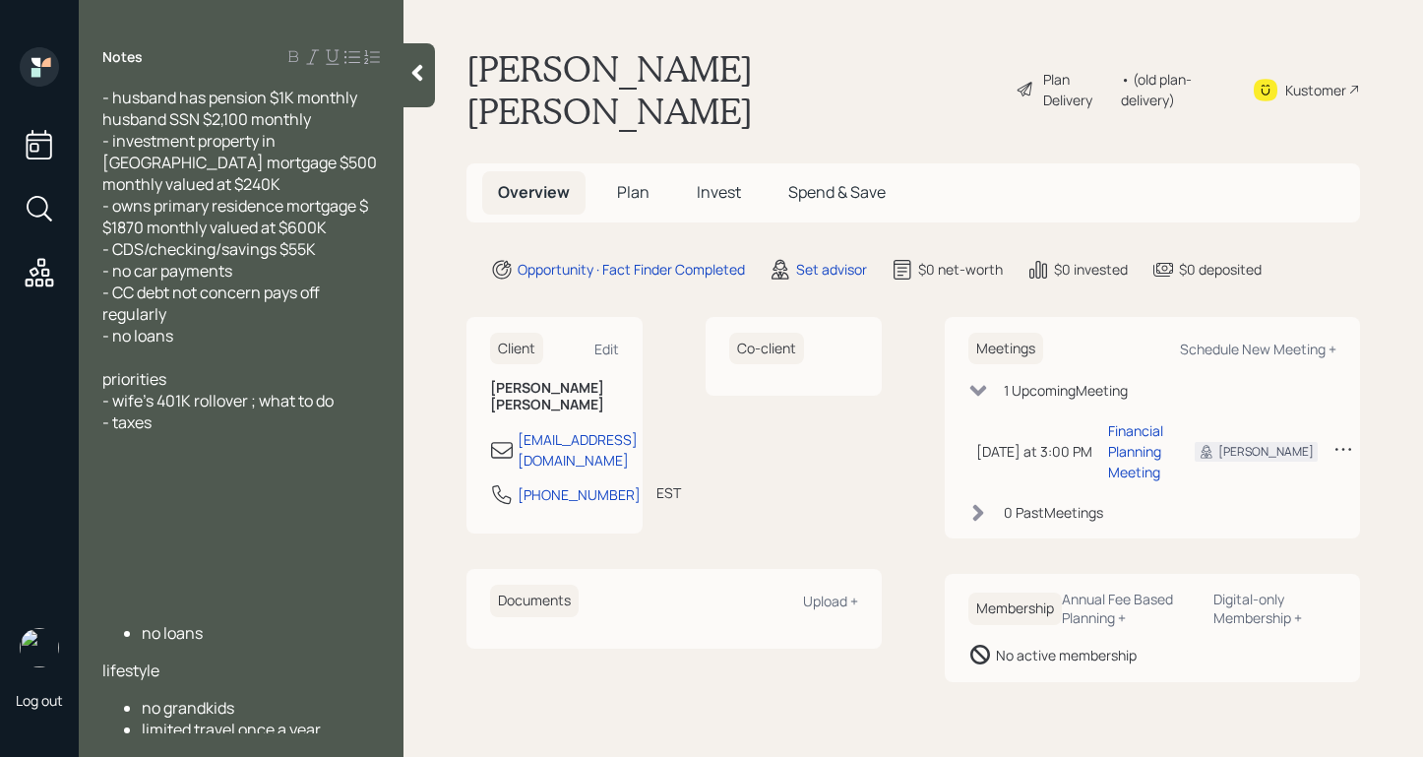
scroll to position [112, 0]
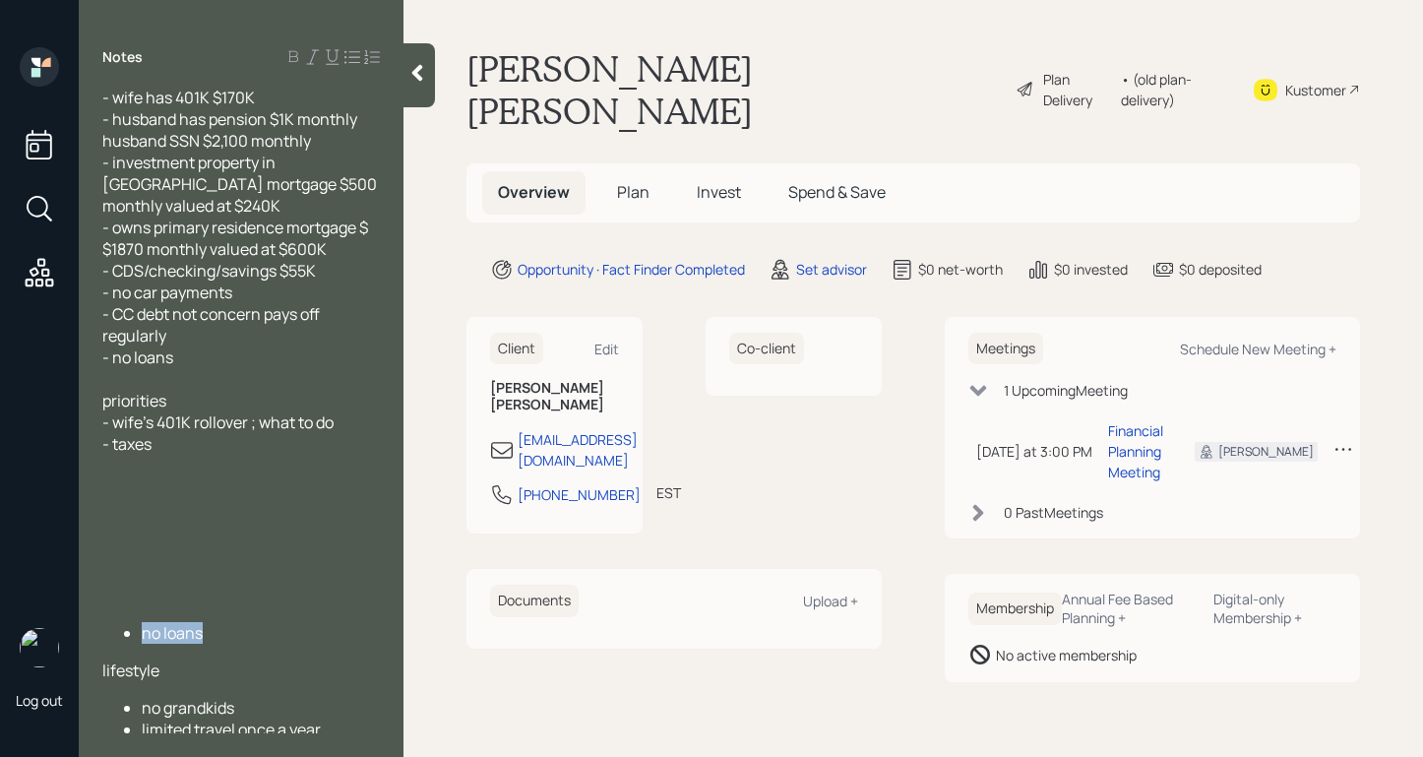
drag, startPoint x: 245, startPoint y: 614, endPoint x: 91, endPoint y: 595, distance: 155.6
click at [75, 598] on div "Log out Notes -married -husband retired (partially working) in medical transpor…" at bounding box center [711, 378] width 1423 height 757
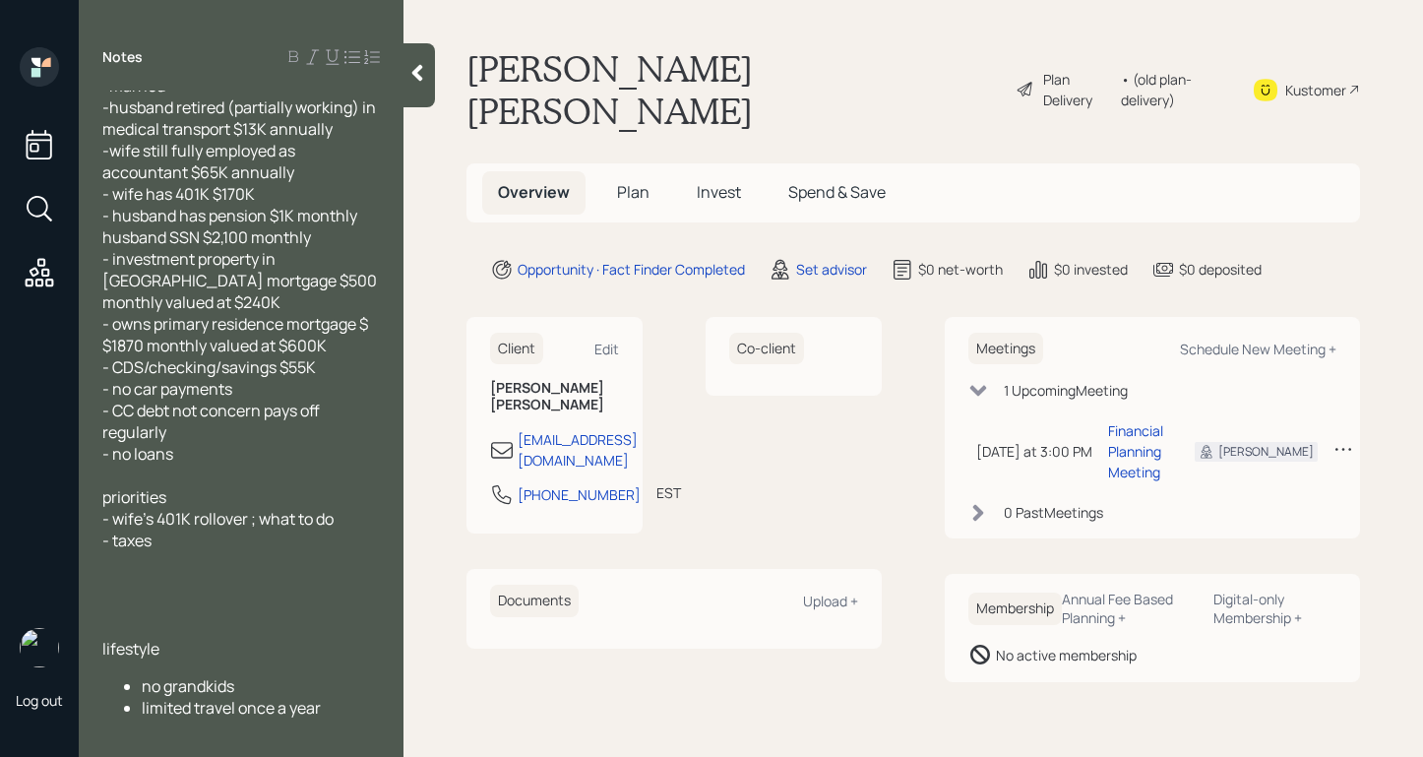
scroll to position [0, 0]
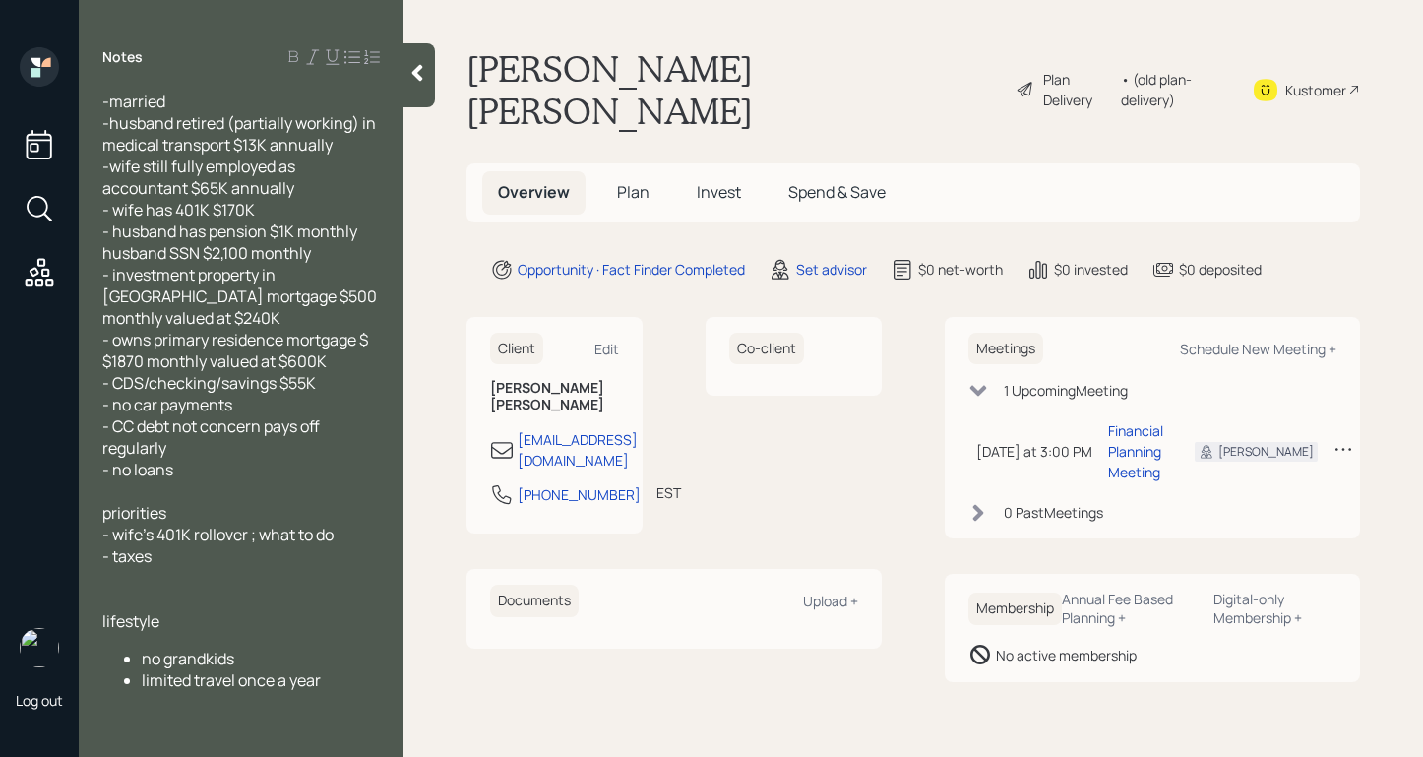
click at [149, 647] on span "no grandkids" at bounding box center [188, 658] width 92 height 22
click at [145, 669] on span "limited travel once a year" at bounding box center [231, 680] width 179 height 22
click at [329, 653] on div "- limited travel once a year" at bounding box center [240, 664] width 277 height 22
drag, startPoint x: 305, startPoint y: 590, endPoint x: 312, endPoint y: 601, distance: 12.8
click at [307, 610] on div "lifestyle" at bounding box center [240, 621] width 277 height 22
